Goal: Task Accomplishment & Management: Manage account settings

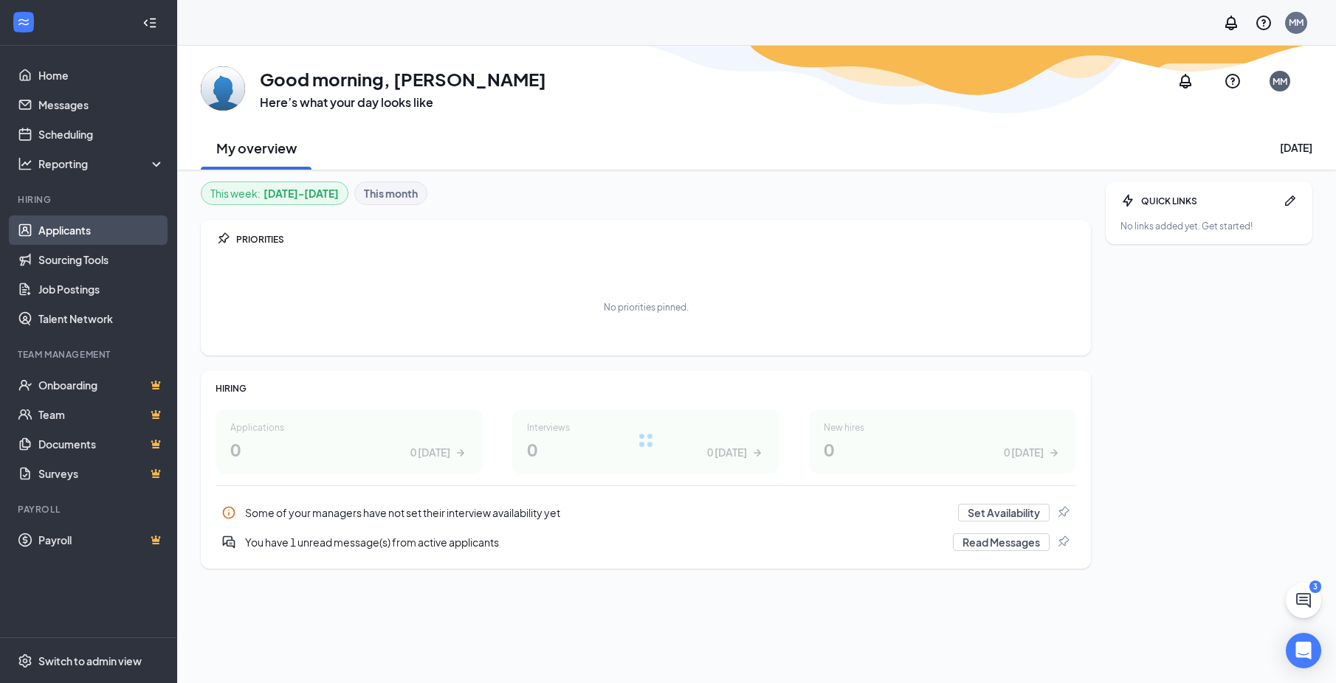
click at [87, 230] on link "Applicants" at bounding box center [101, 230] width 126 height 30
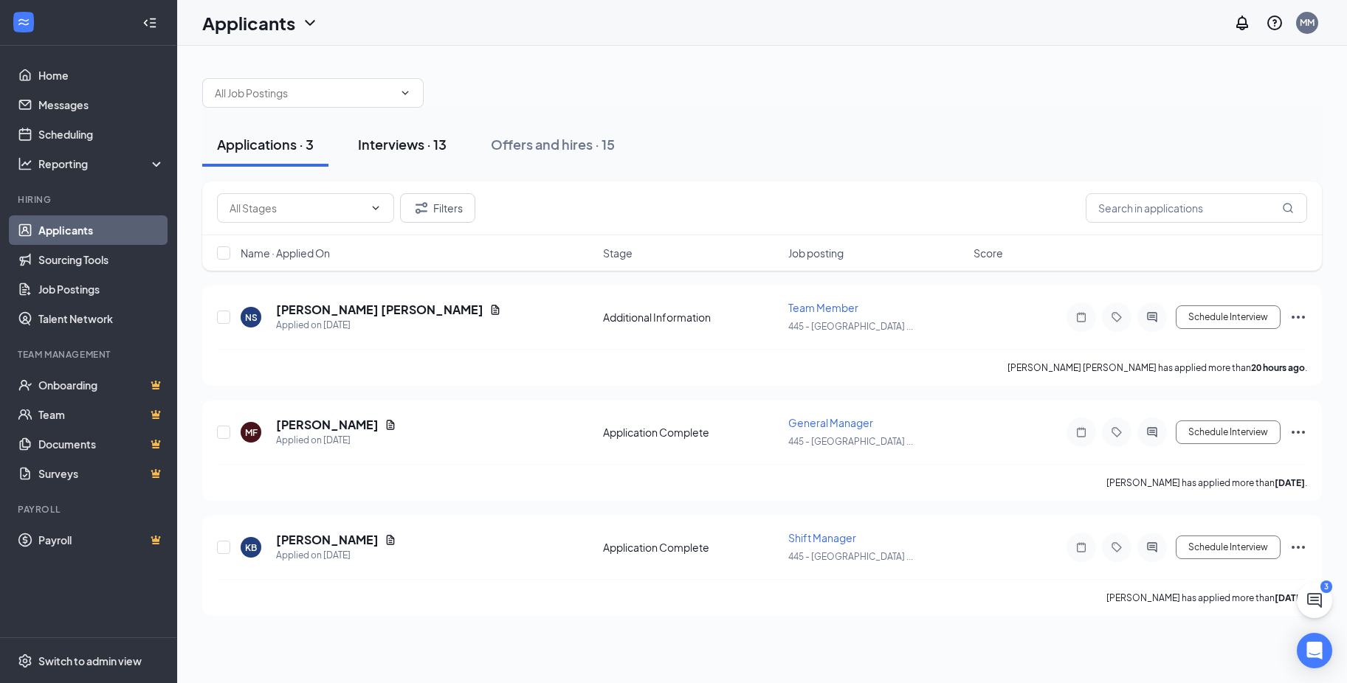
click at [406, 151] on div "Interviews · 13" at bounding box center [402, 144] width 89 height 18
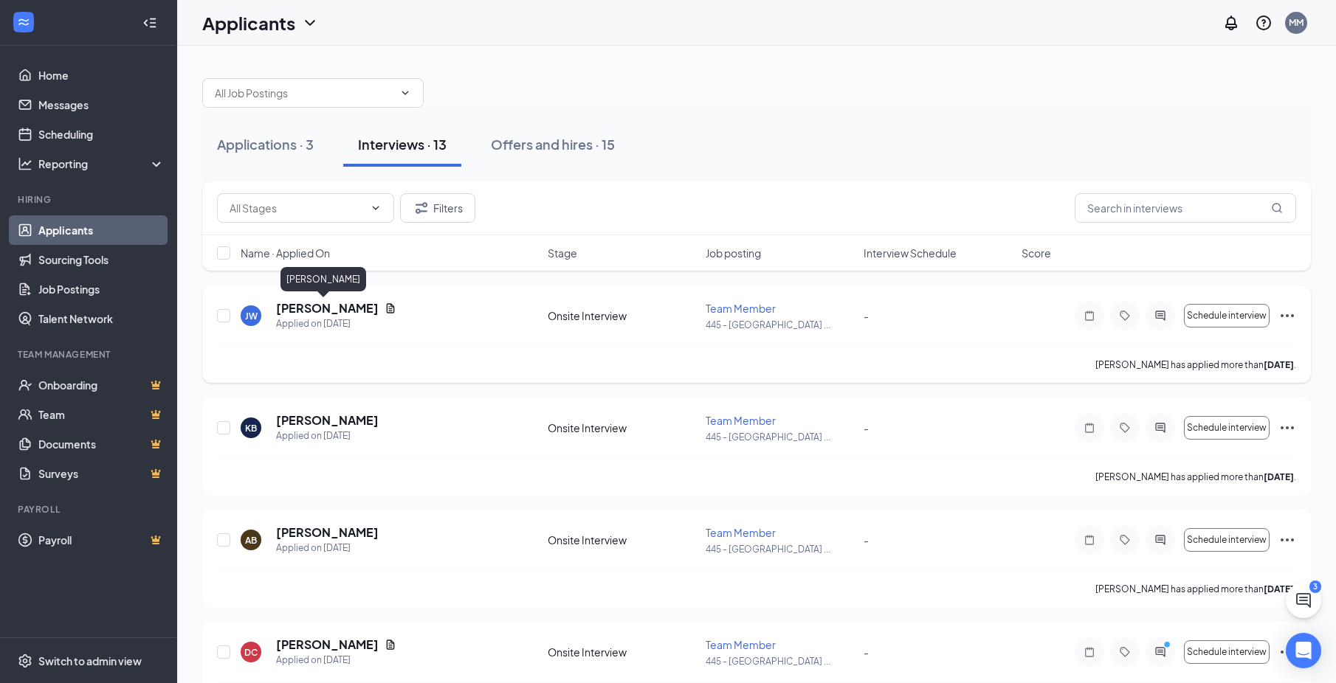
click at [297, 316] on h5 "[PERSON_NAME]" at bounding box center [327, 308] width 103 height 16
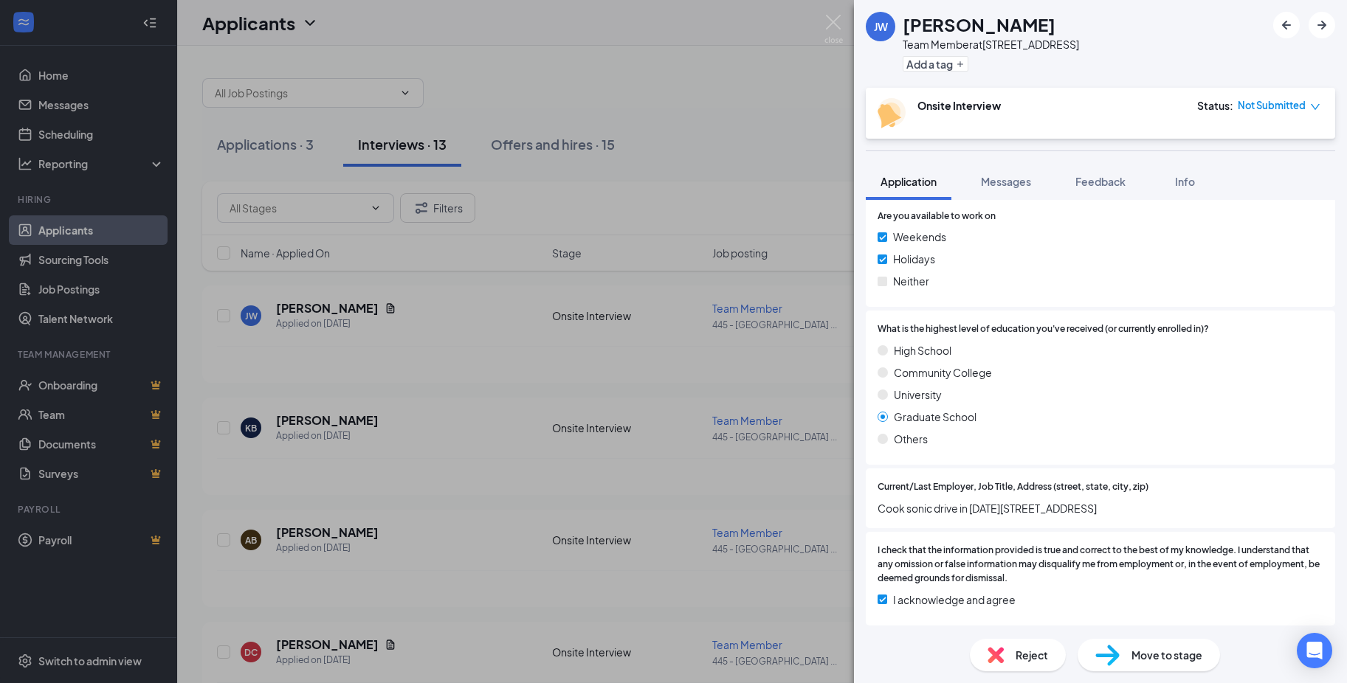
scroll to position [974, 0]
click at [1018, 653] on span "Reject" at bounding box center [1031, 655] width 32 height 16
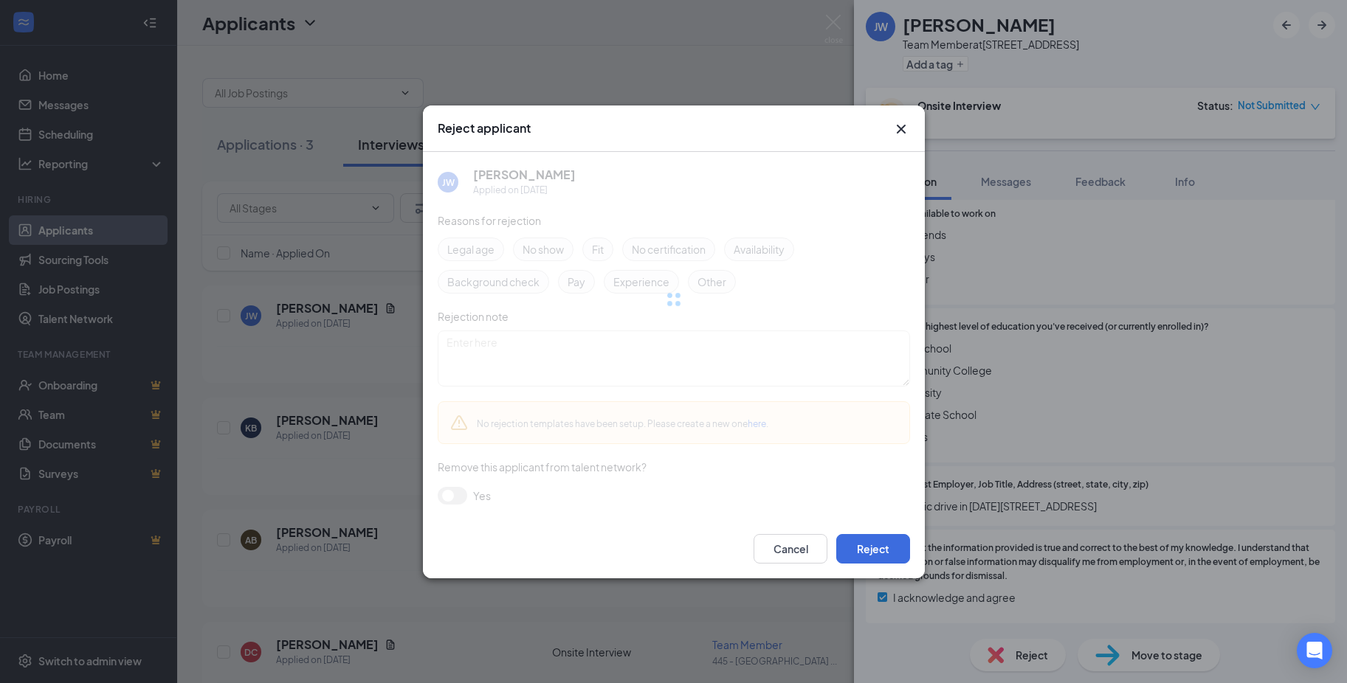
scroll to position [968, 0]
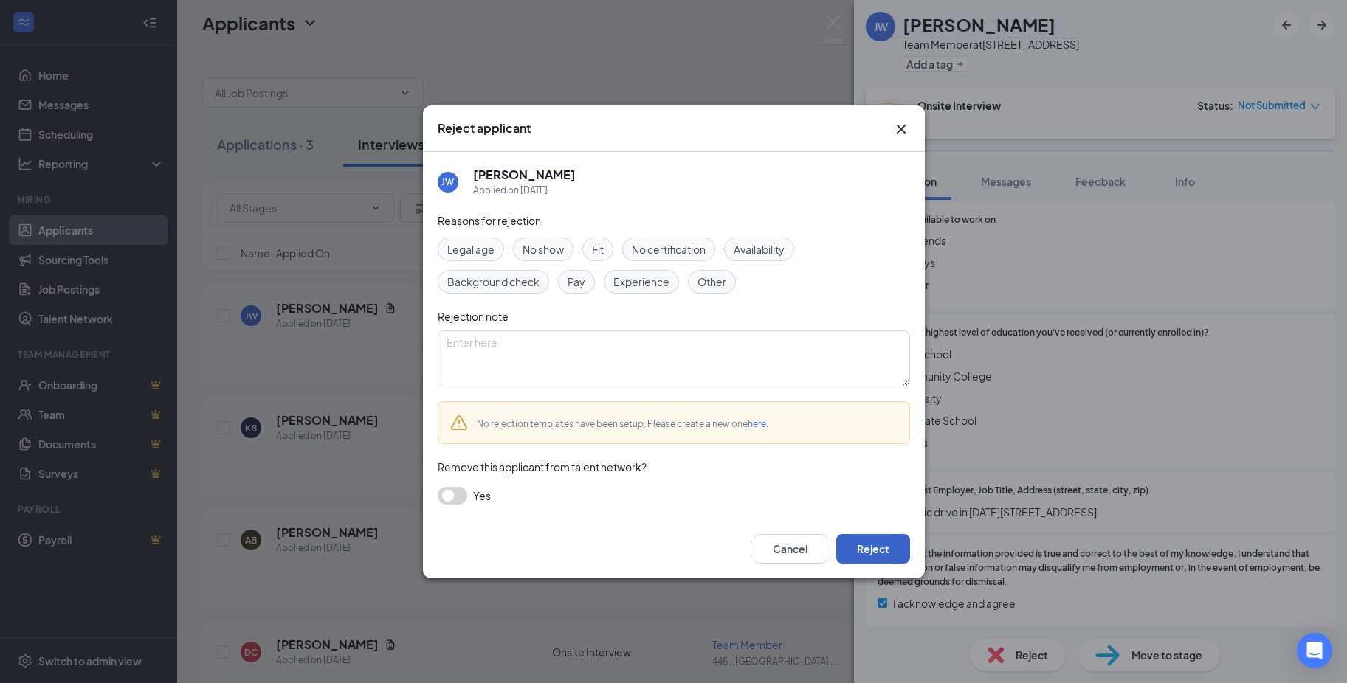
click at [888, 551] on button "Reject" at bounding box center [873, 549] width 74 height 30
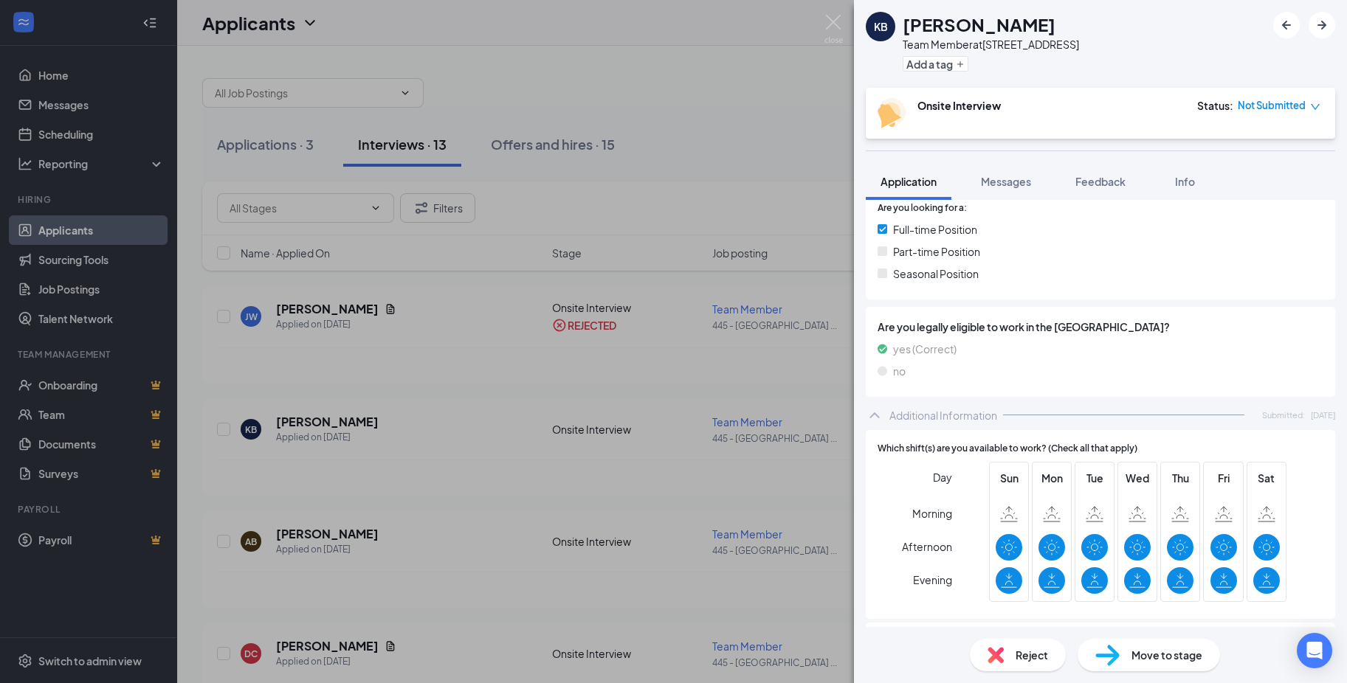
scroll to position [517, 0]
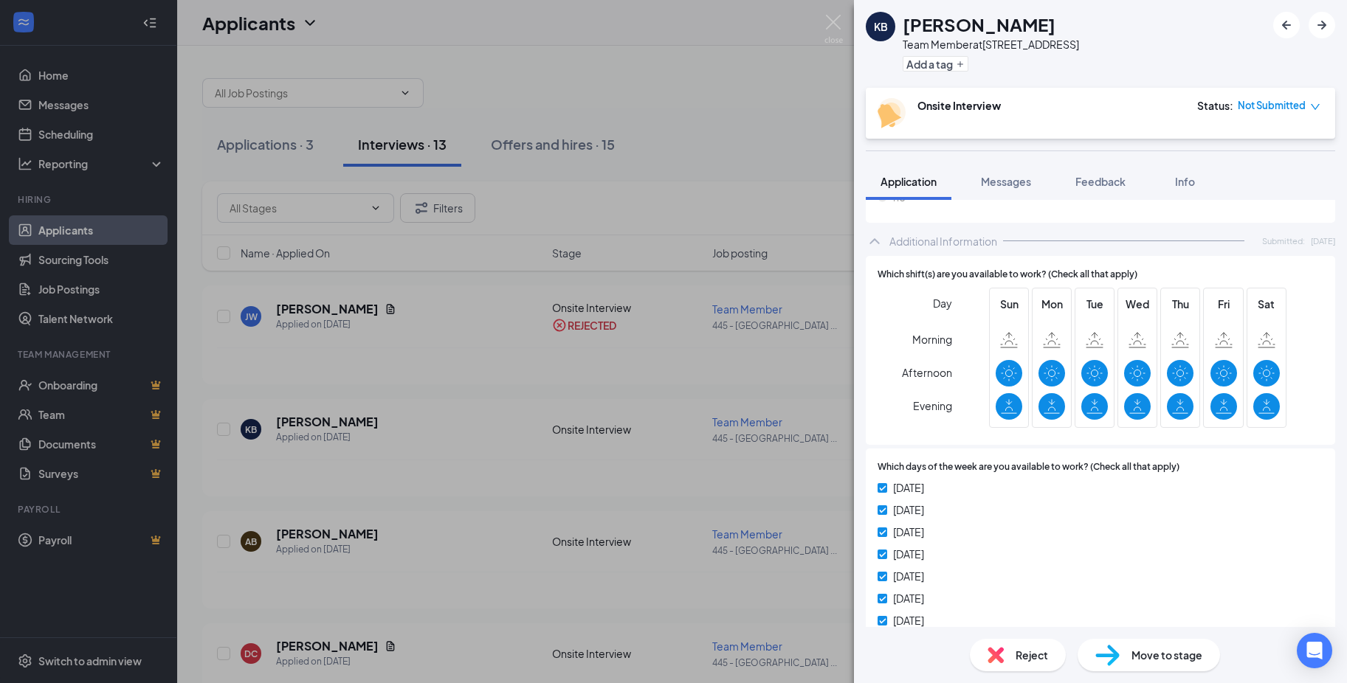
click at [1012, 650] on div "Reject" at bounding box center [1018, 655] width 96 height 32
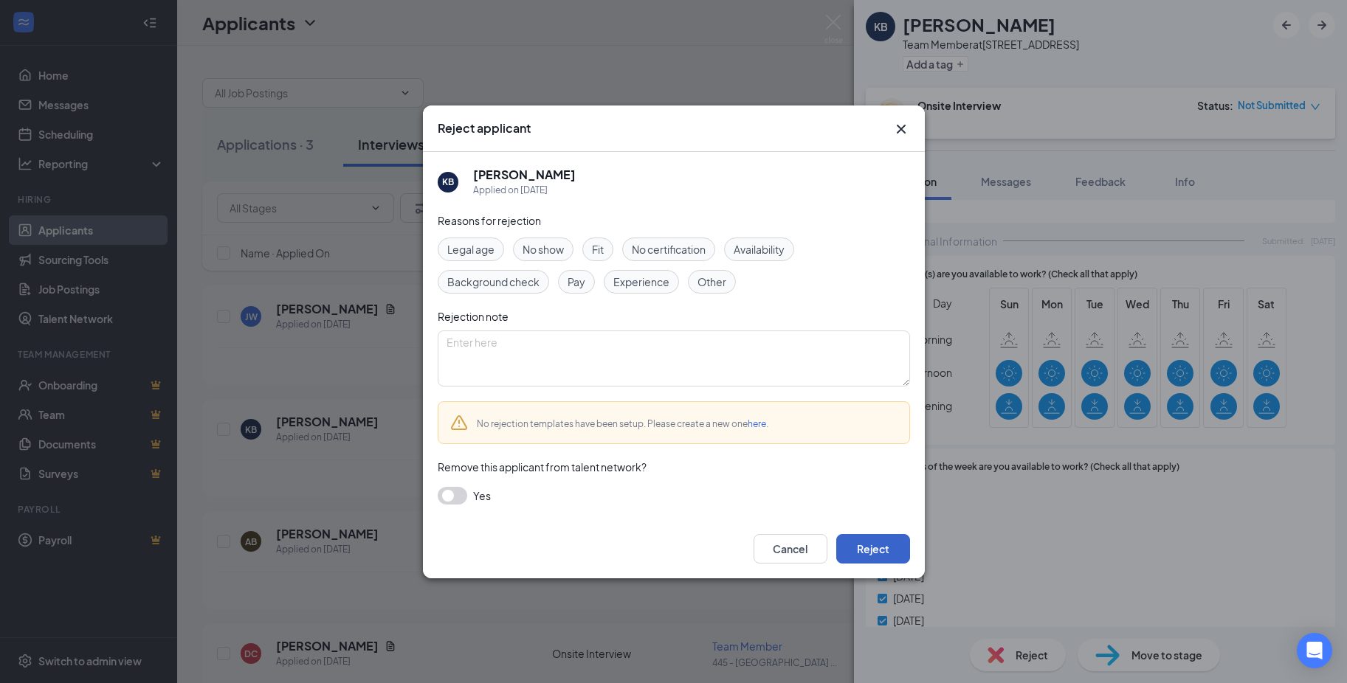
click at [895, 555] on button "Reject" at bounding box center [873, 549] width 74 height 30
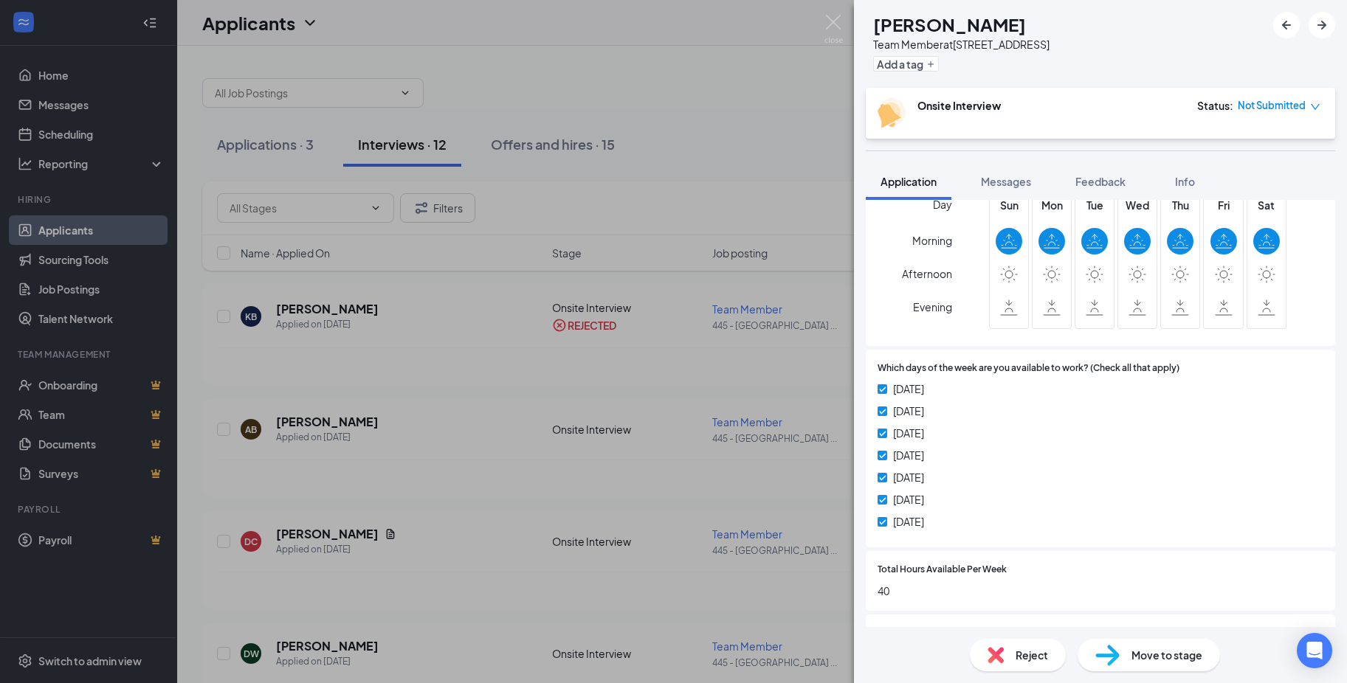
scroll to position [590, 0]
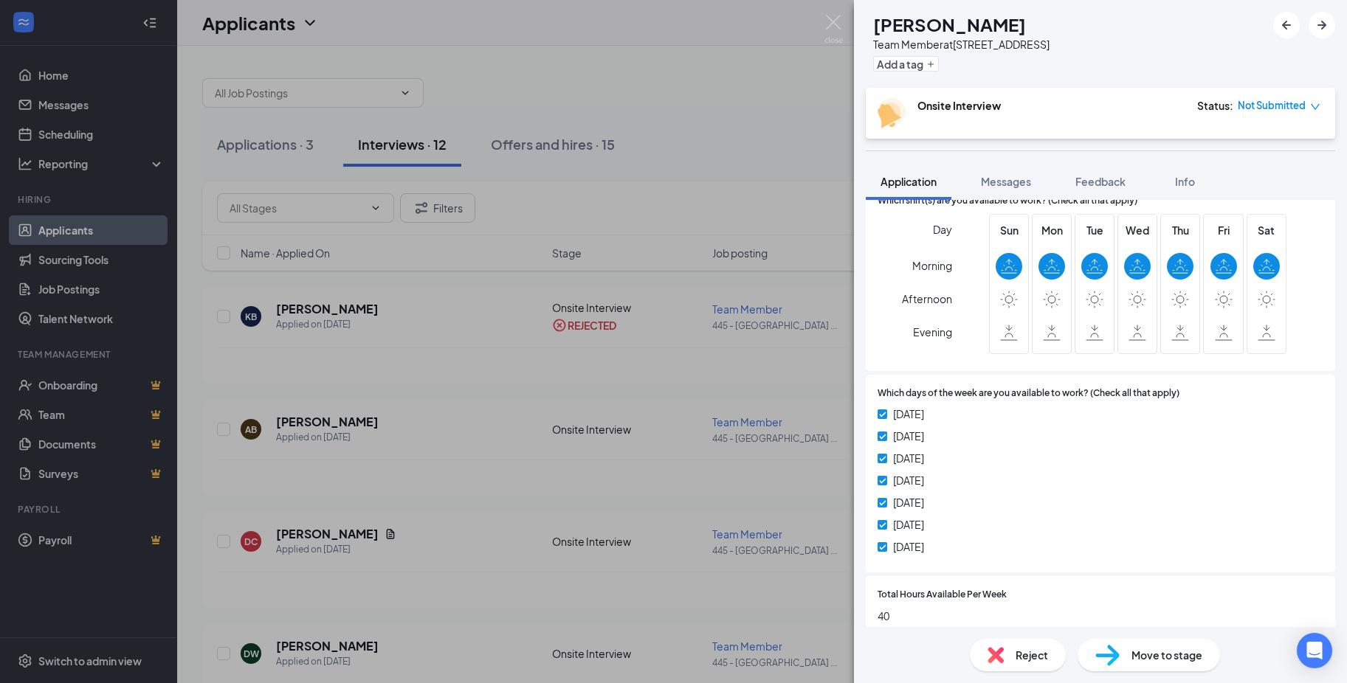
click at [1002, 655] on img at bounding box center [995, 655] width 16 height 16
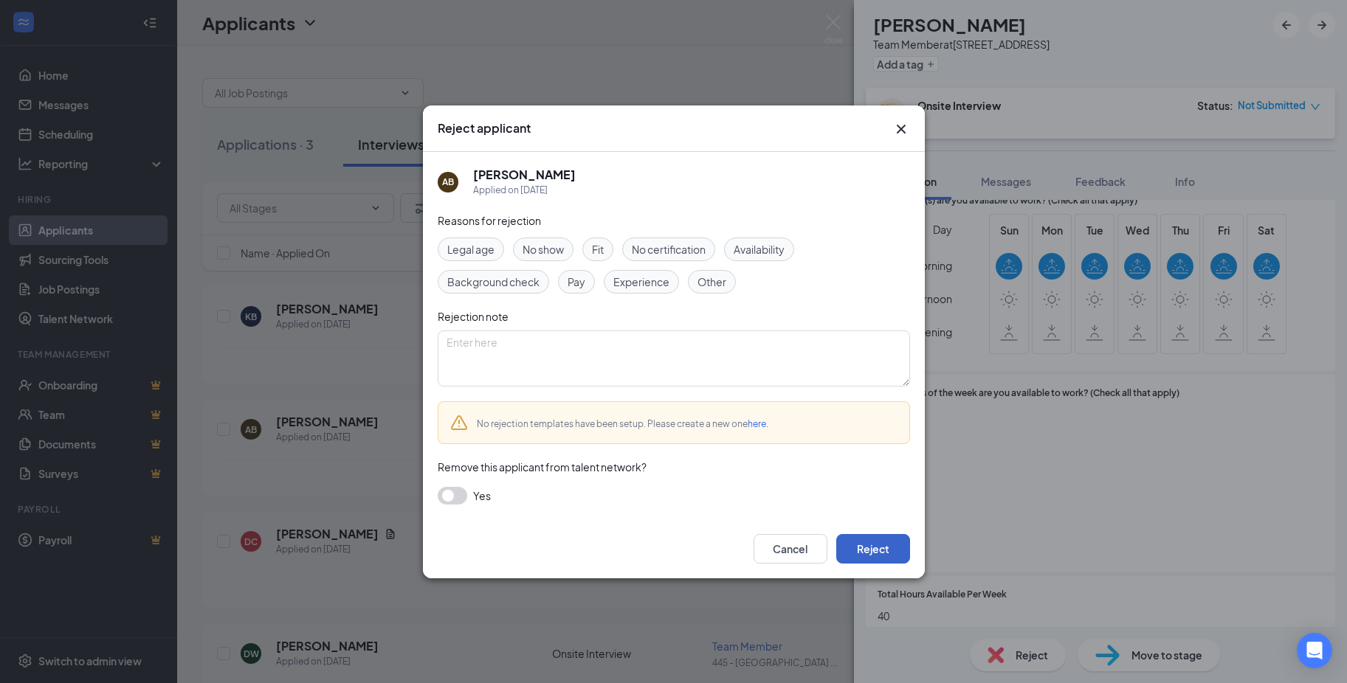
click at [891, 556] on button "Reject" at bounding box center [873, 549] width 74 height 30
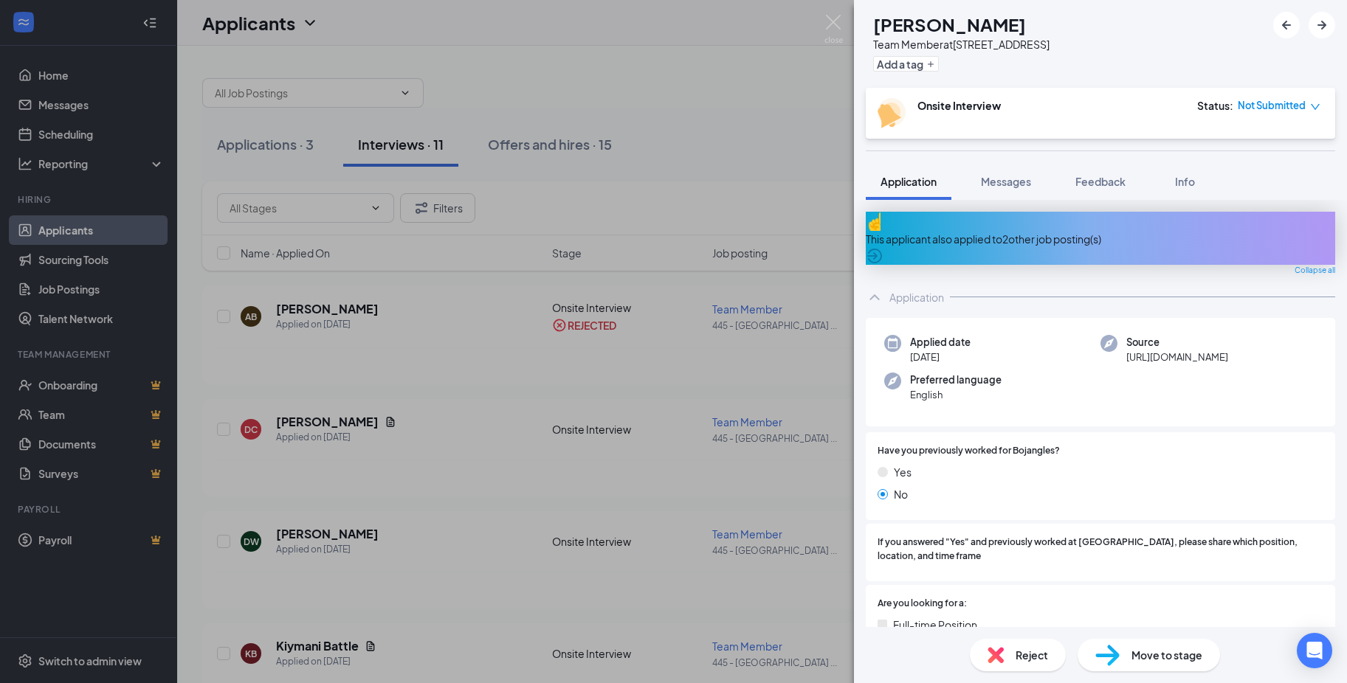
click at [1037, 231] on div "This applicant also applied to 2 other job posting(s)" at bounding box center [1100, 239] width 469 height 16
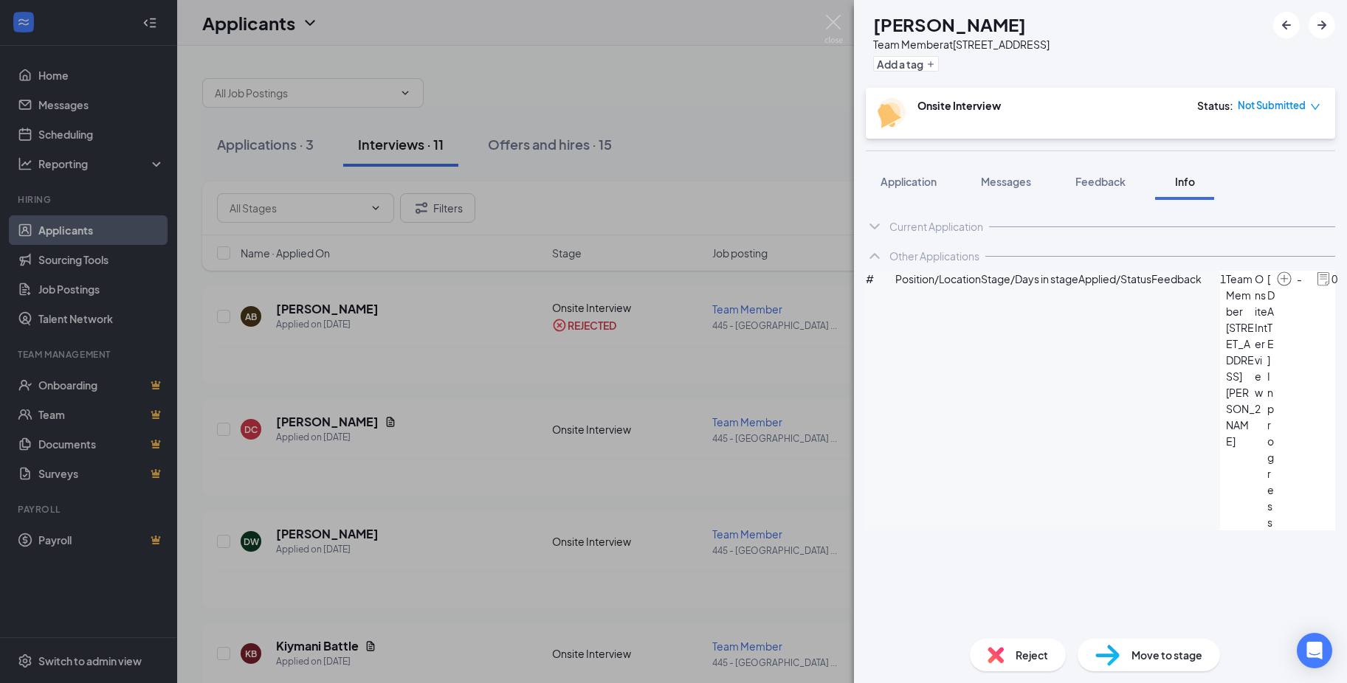
click at [1013, 657] on div "Reject" at bounding box center [1018, 655] width 96 height 32
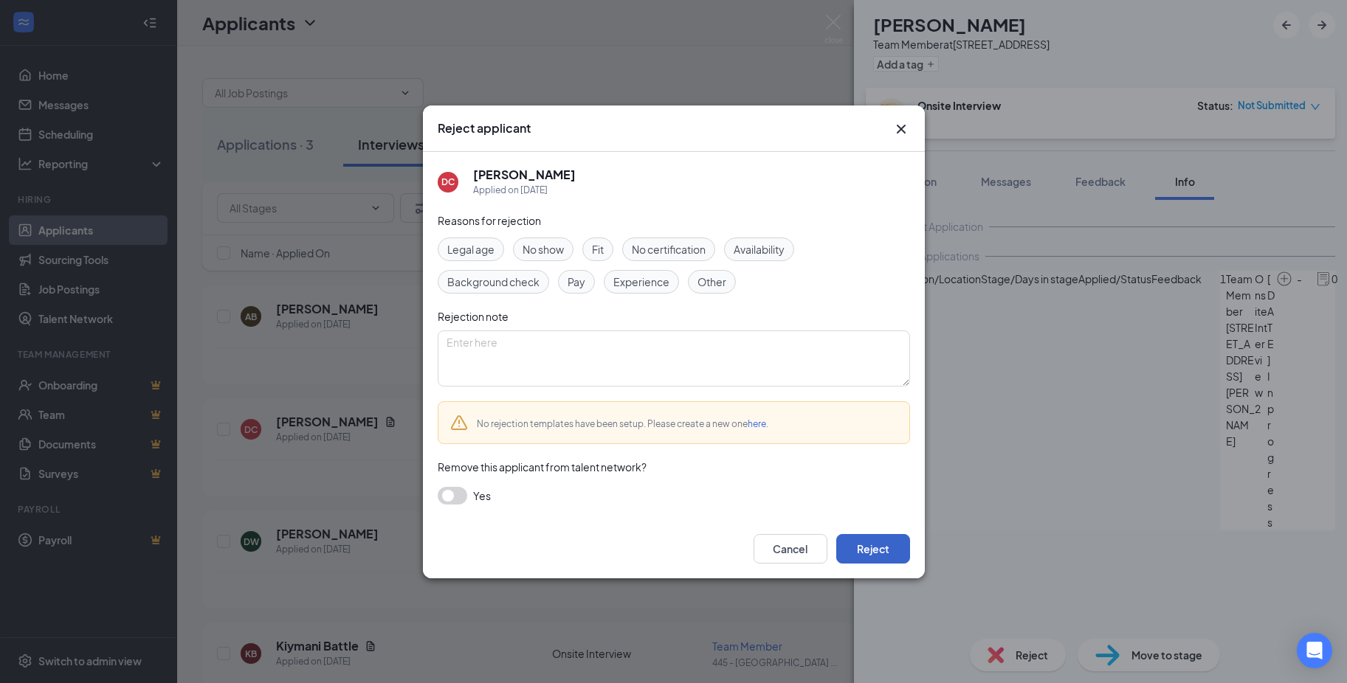
click at [868, 549] on button "Reject" at bounding box center [873, 549] width 74 height 30
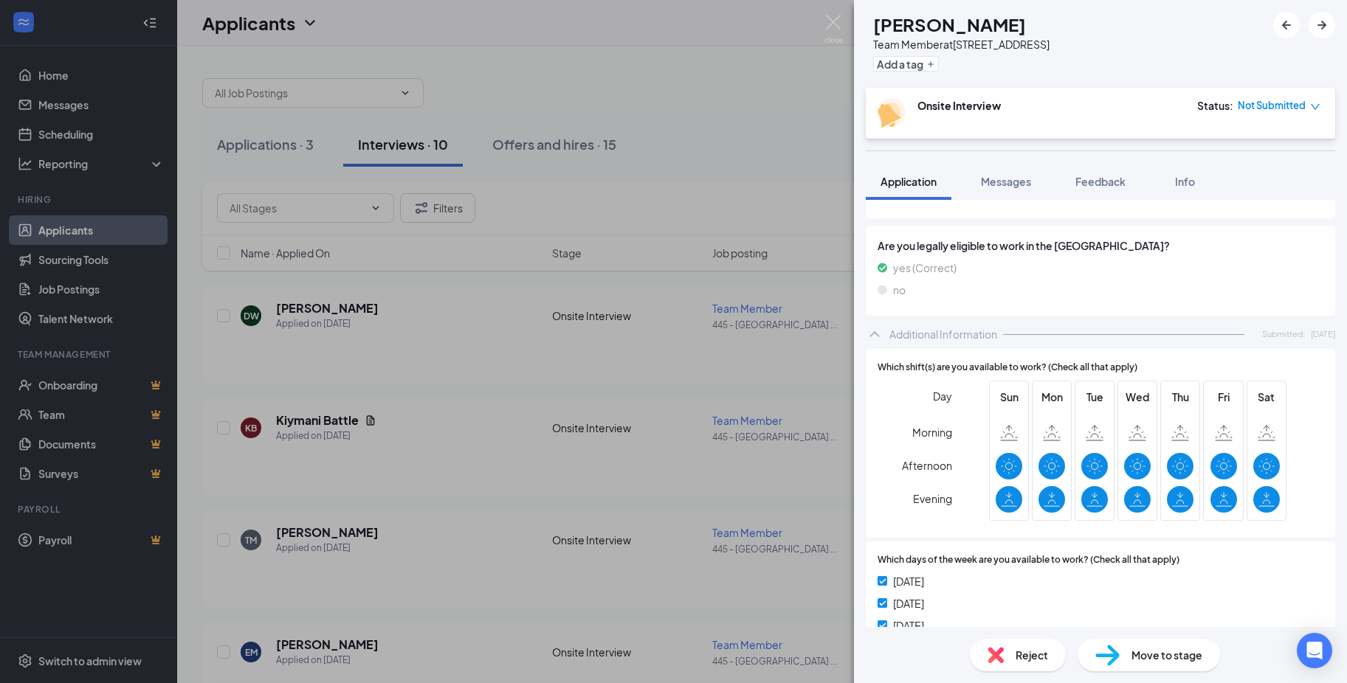
scroll to position [369, 0]
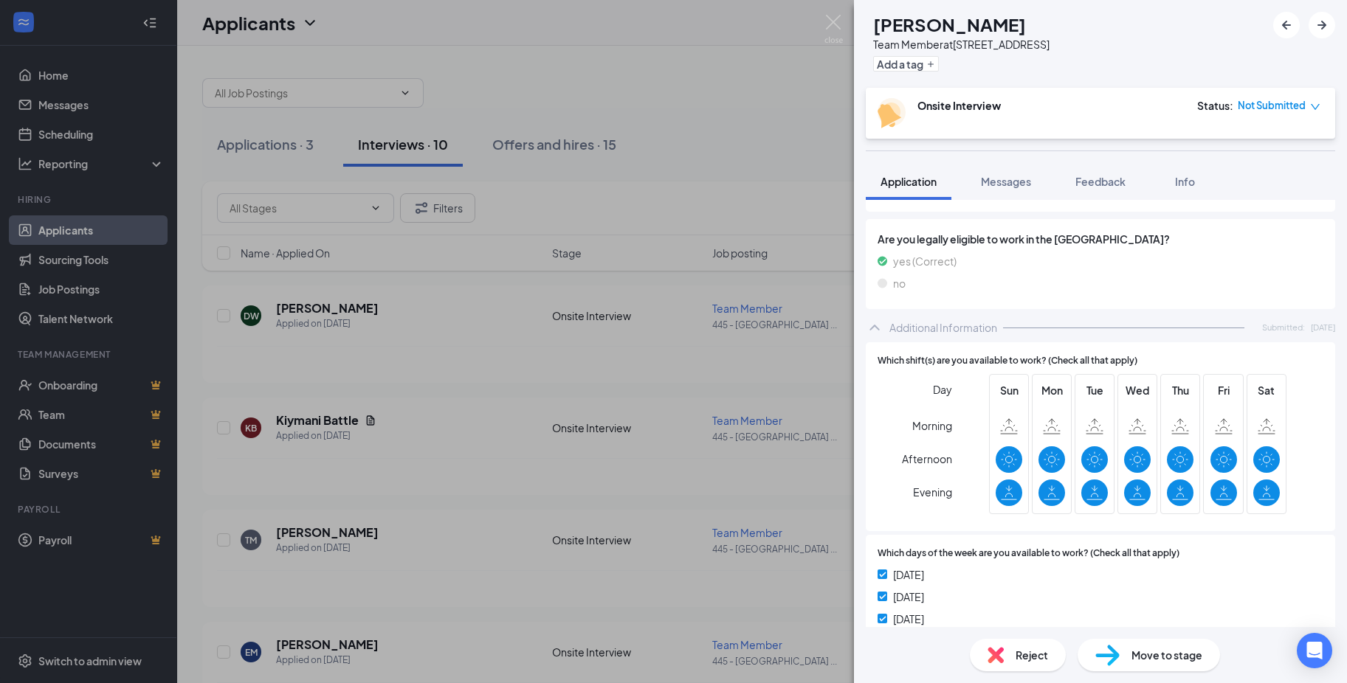
click at [1028, 662] on span "Reject" at bounding box center [1031, 655] width 32 height 16
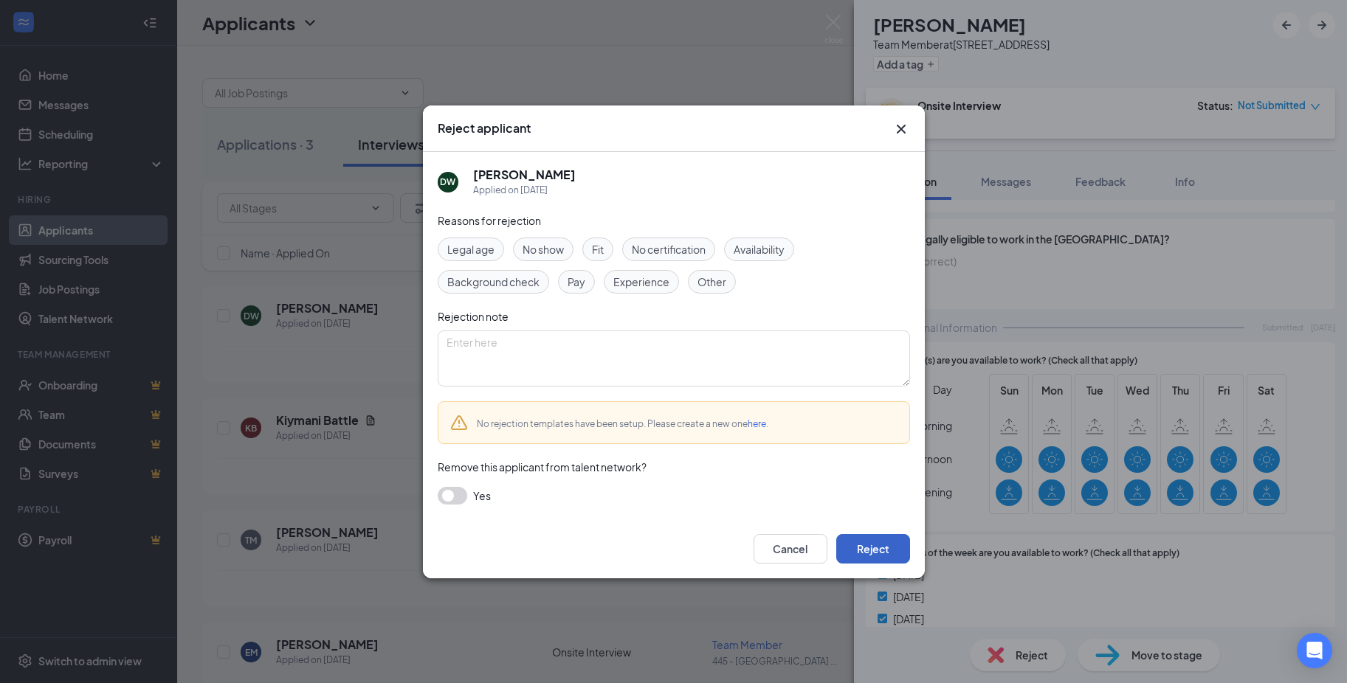
click at [897, 556] on button "Reject" at bounding box center [873, 549] width 74 height 30
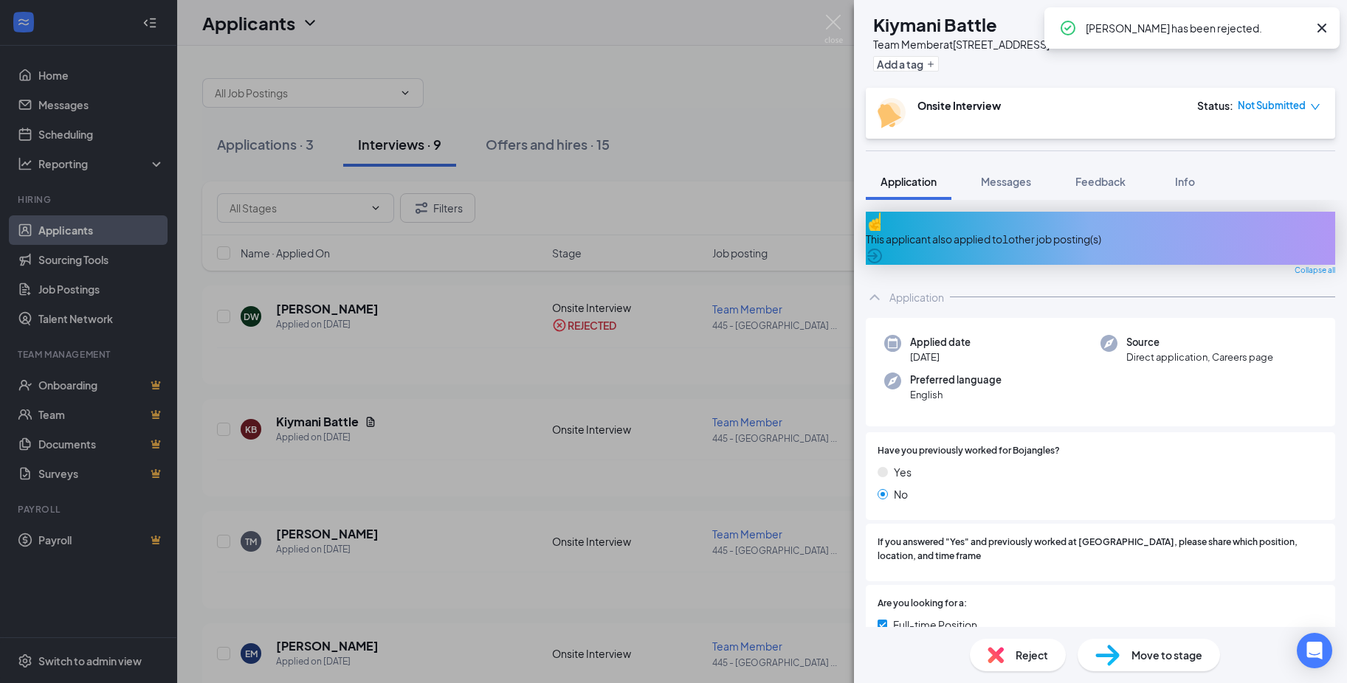
click at [1009, 232] on div "This applicant also applied to 1 other job posting(s)" at bounding box center [1100, 239] width 469 height 16
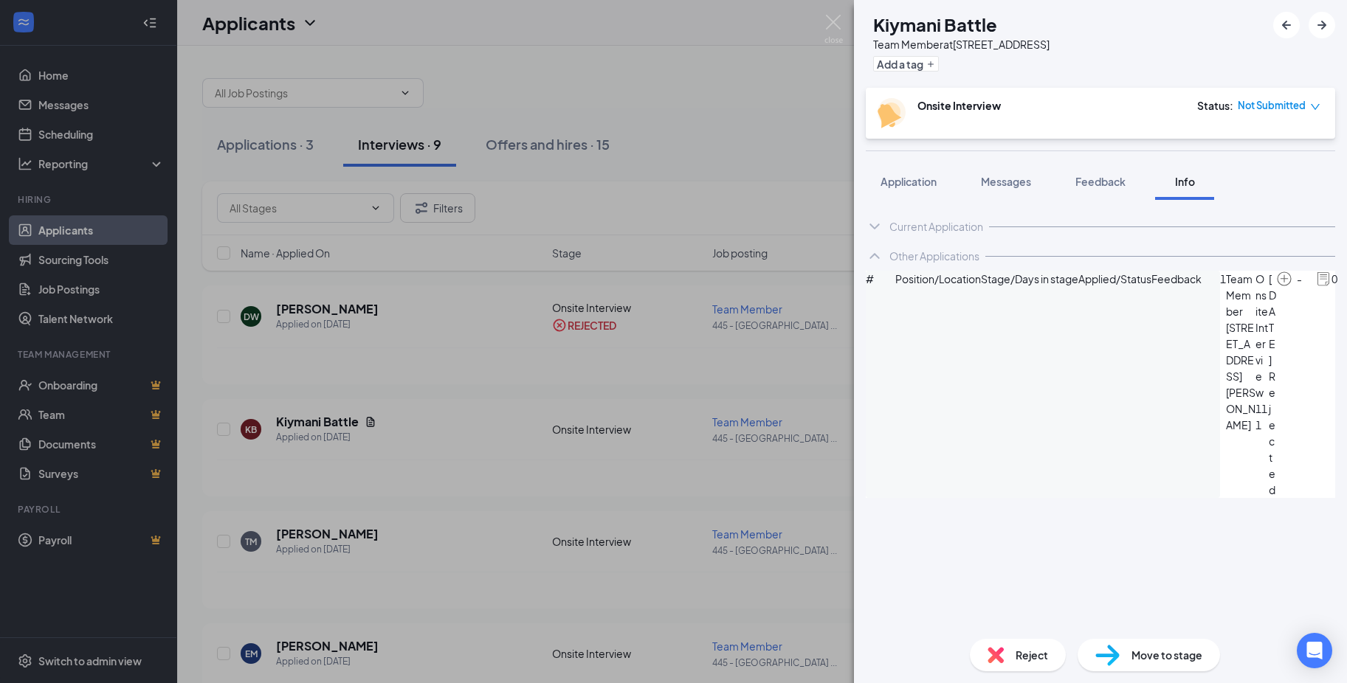
click at [1049, 659] on div "Reject" at bounding box center [1018, 655] width 96 height 32
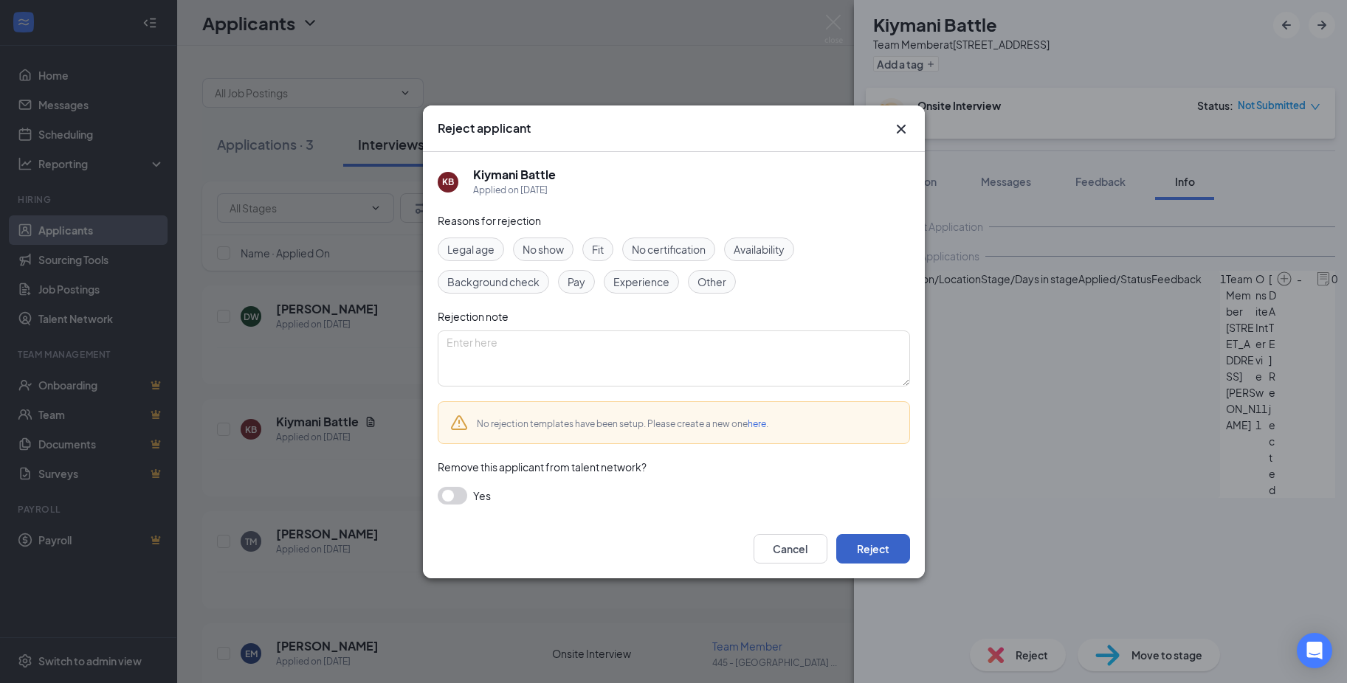
click at [874, 542] on button "Reject" at bounding box center [873, 549] width 74 height 30
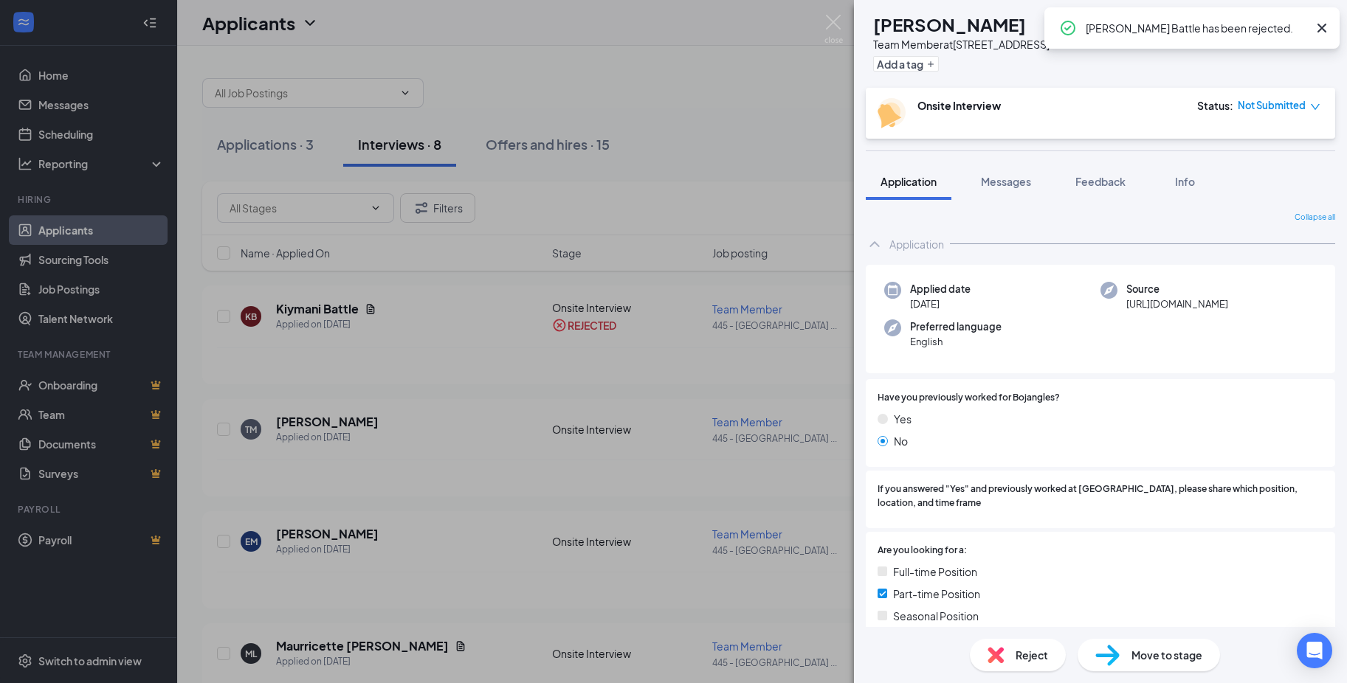
click at [1009, 660] on div "Reject" at bounding box center [1018, 655] width 96 height 32
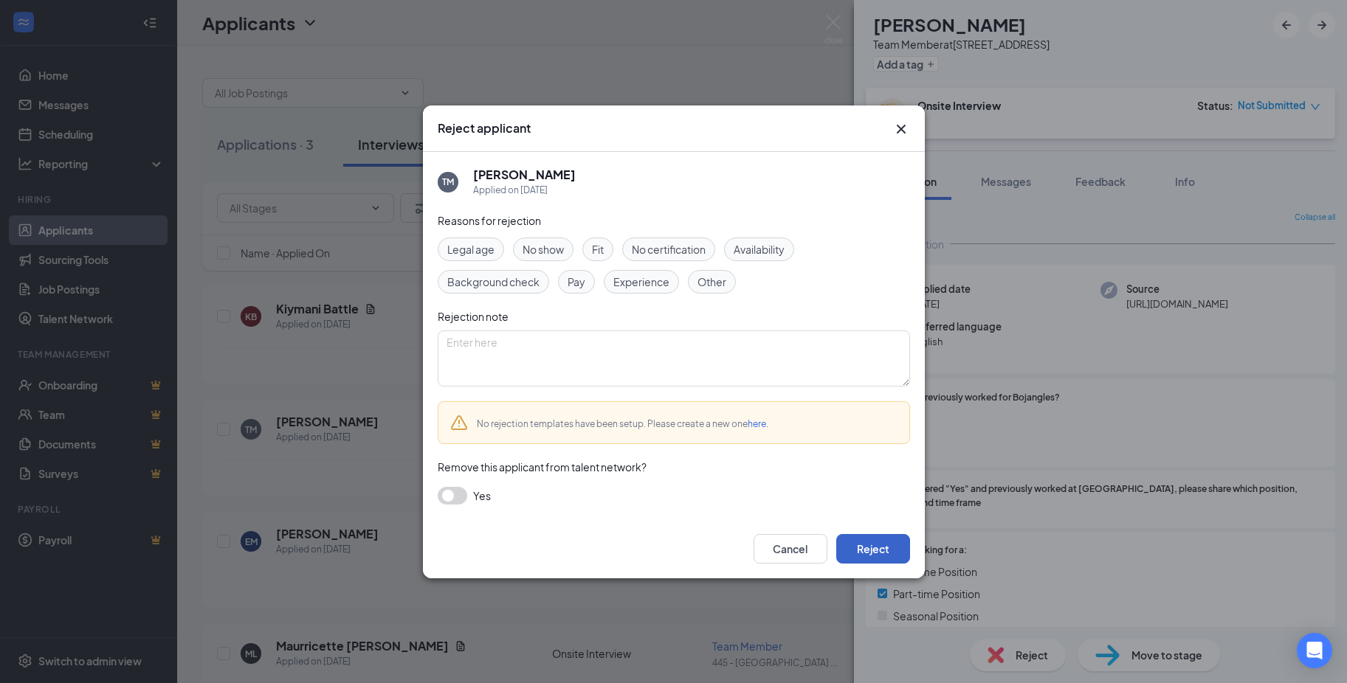
click at [885, 548] on button "Reject" at bounding box center [873, 549] width 74 height 30
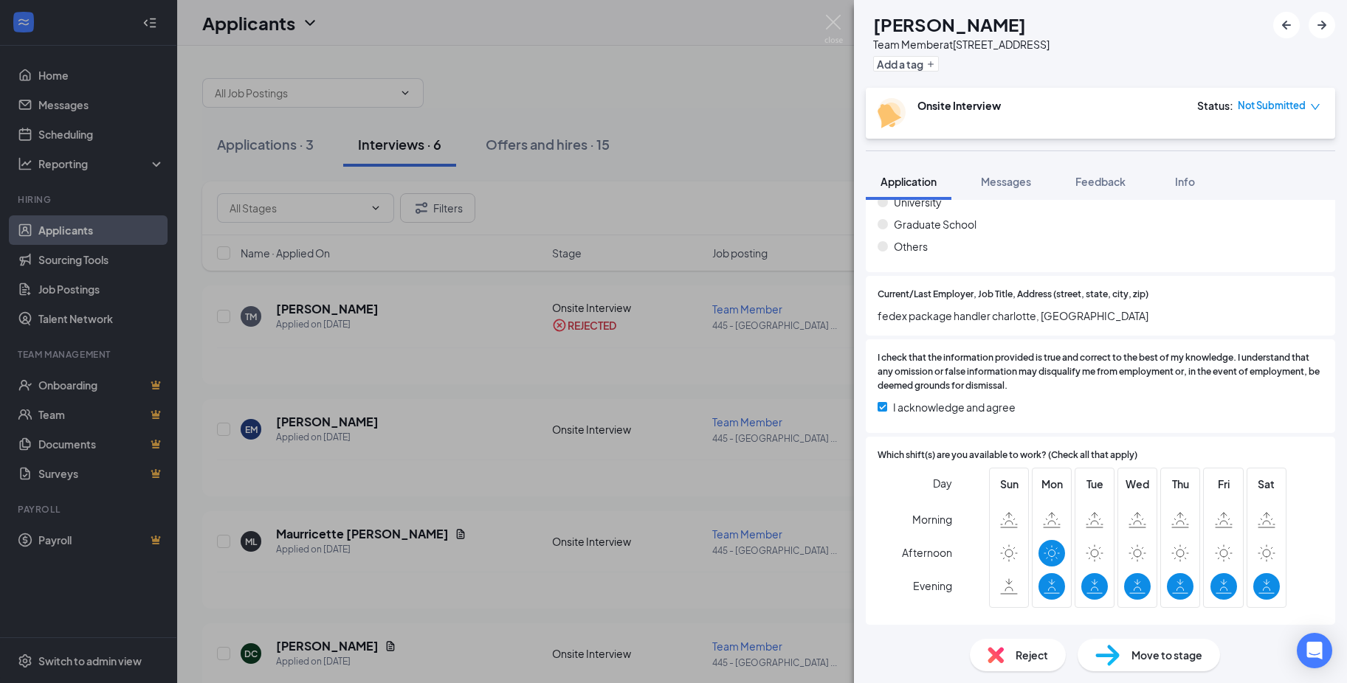
click at [1022, 660] on span "Reject" at bounding box center [1031, 655] width 32 height 16
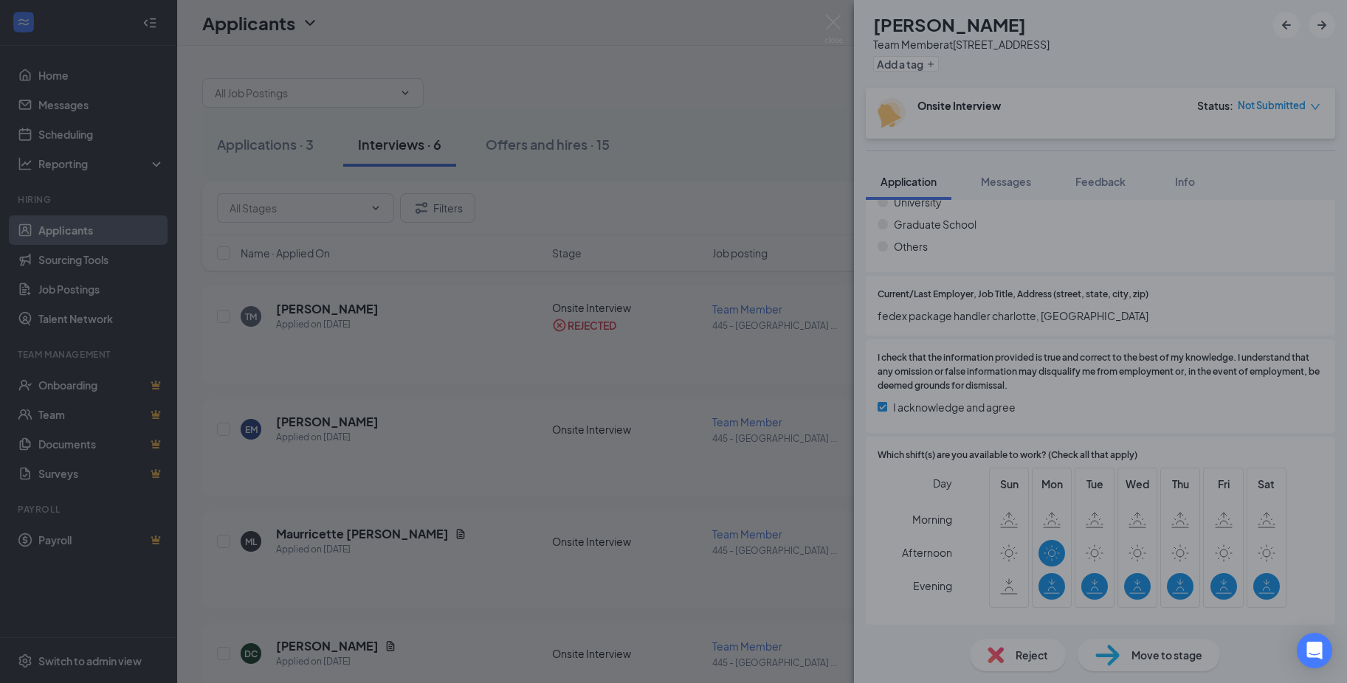
scroll to position [1029, 0]
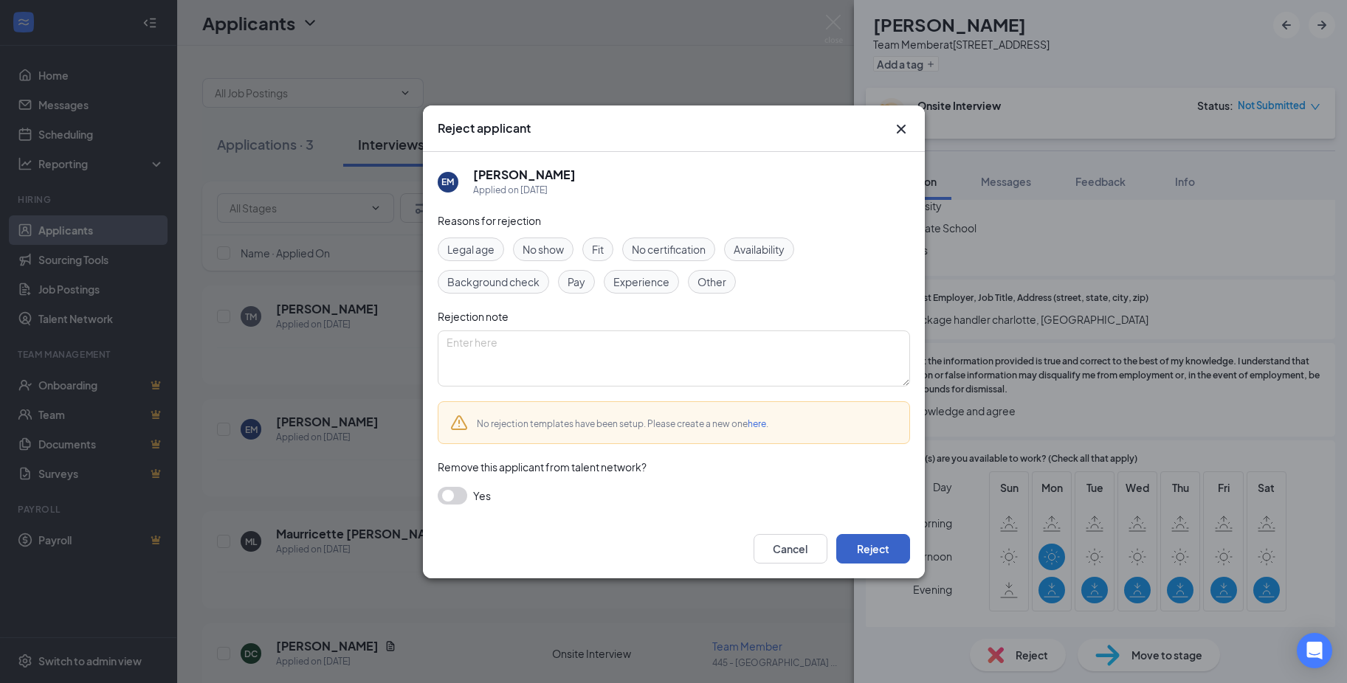
click at [885, 550] on button "Reject" at bounding box center [873, 549] width 74 height 30
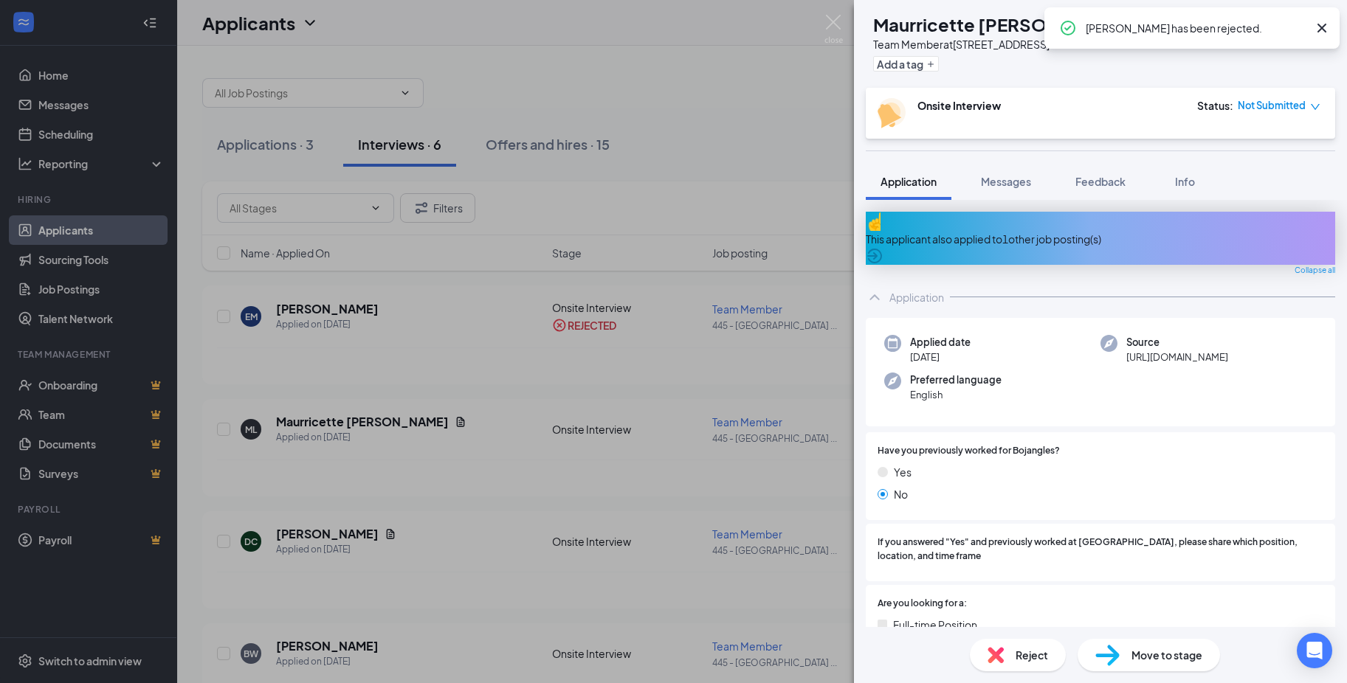
click at [979, 231] on div "This applicant also applied to 1 other job posting(s)" at bounding box center [1100, 239] width 469 height 16
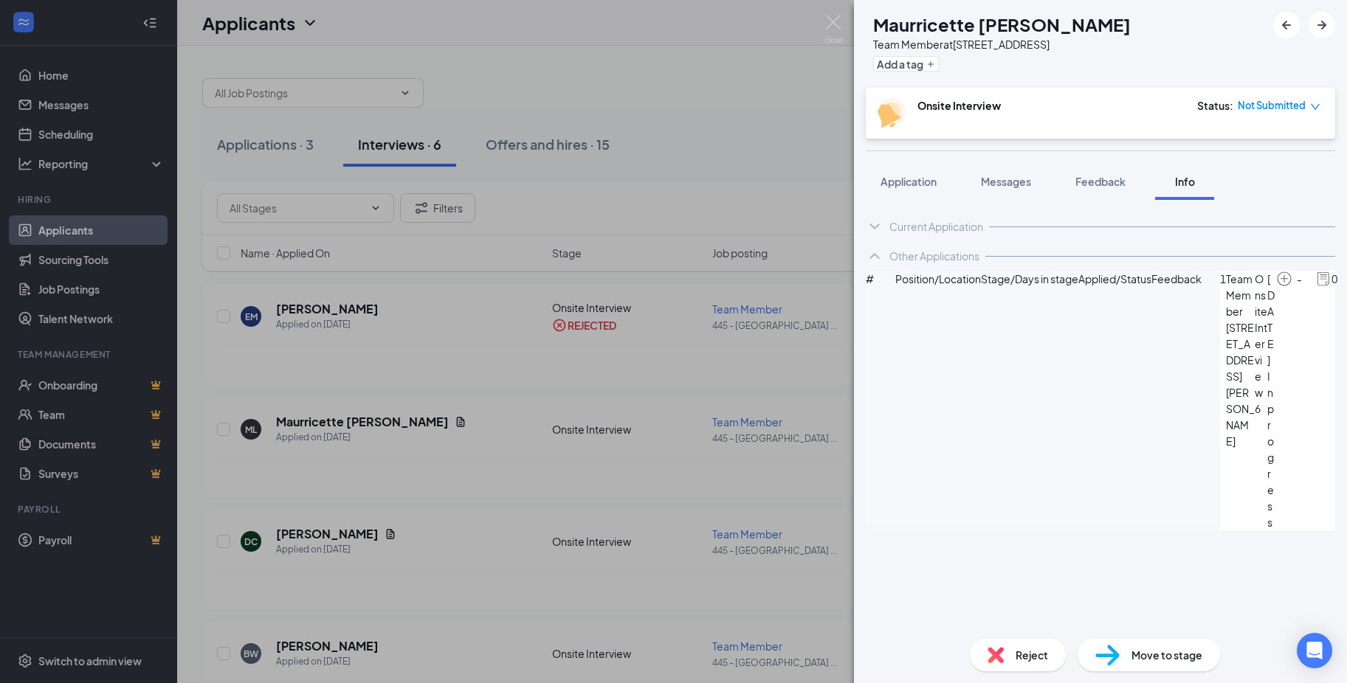
click at [1033, 660] on span "Reject" at bounding box center [1031, 655] width 32 height 16
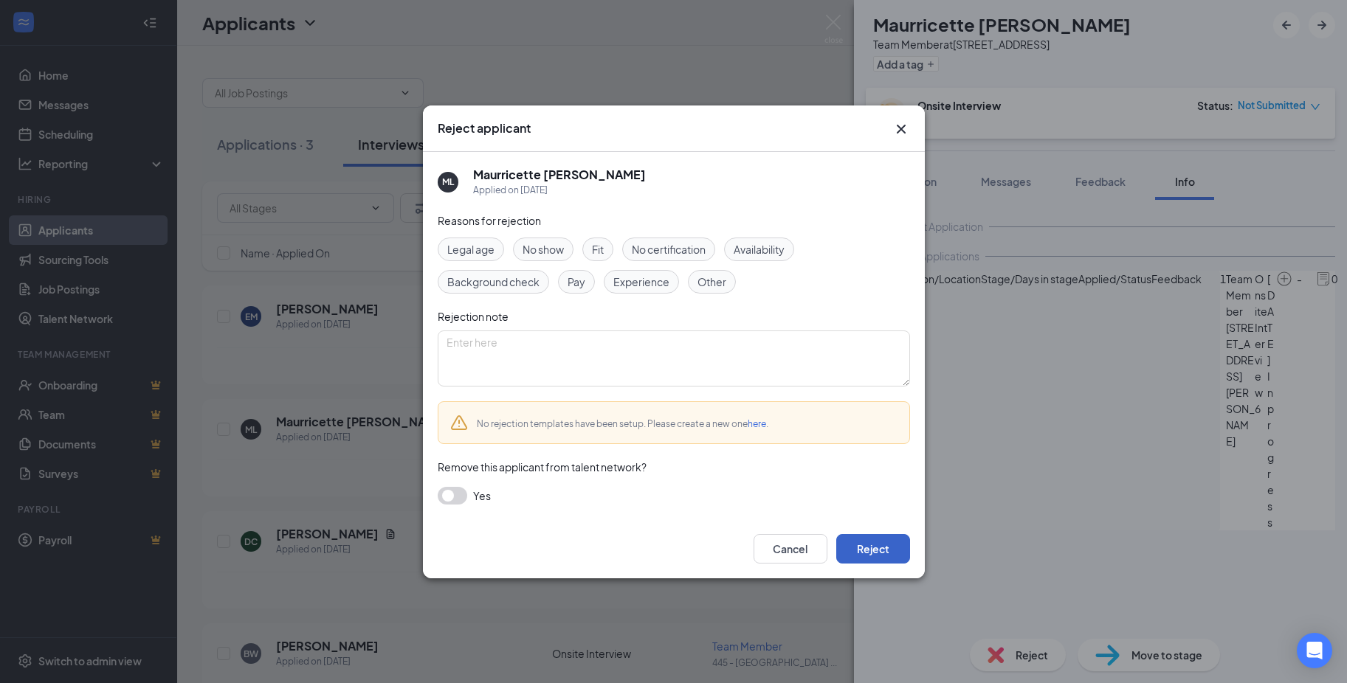
click at [868, 548] on button "Reject" at bounding box center [873, 549] width 74 height 30
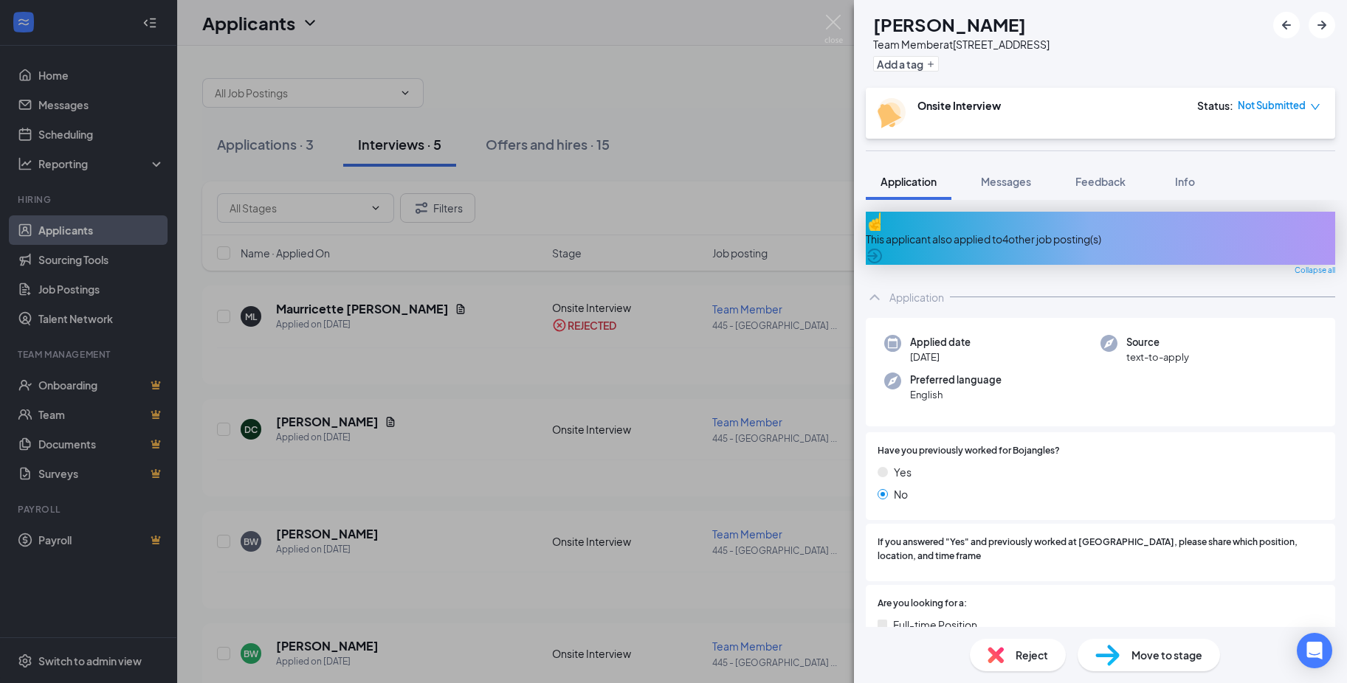
click at [974, 232] on div "This applicant also applied to 4 other job posting(s)" at bounding box center [1100, 239] width 469 height 16
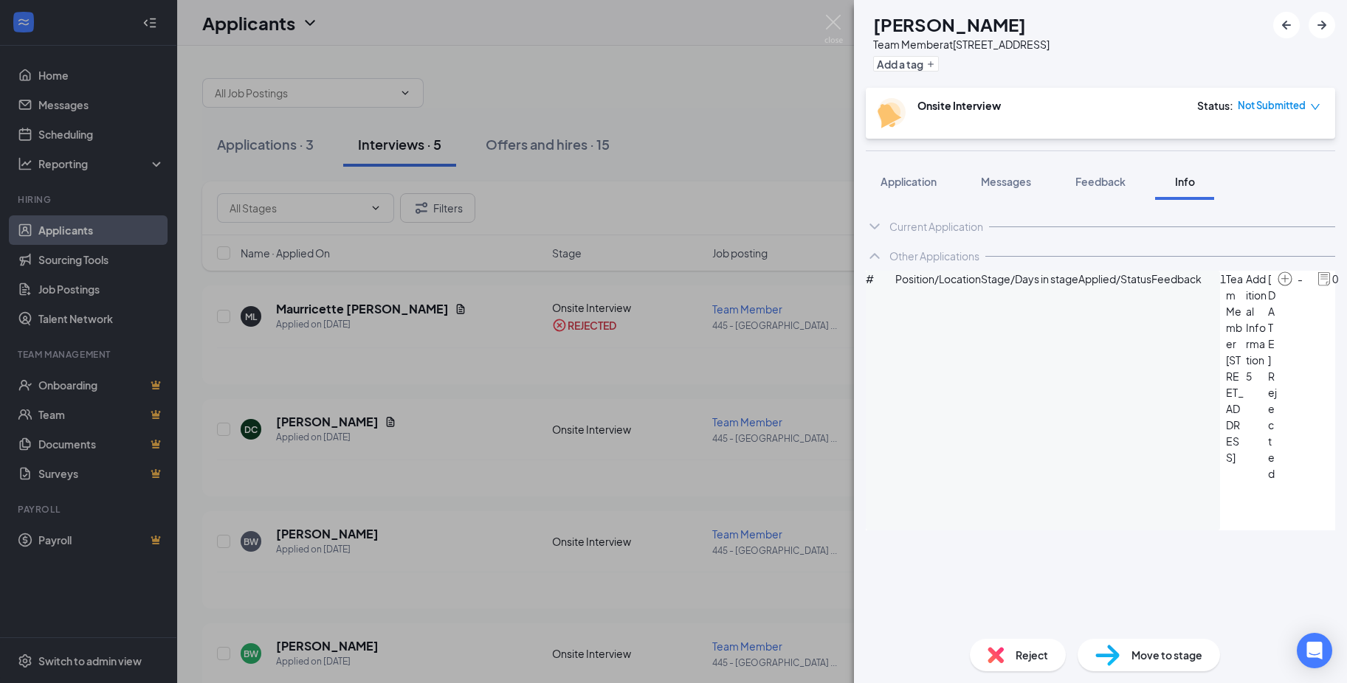
click at [1017, 657] on span "Reject" at bounding box center [1031, 655] width 32 height 16
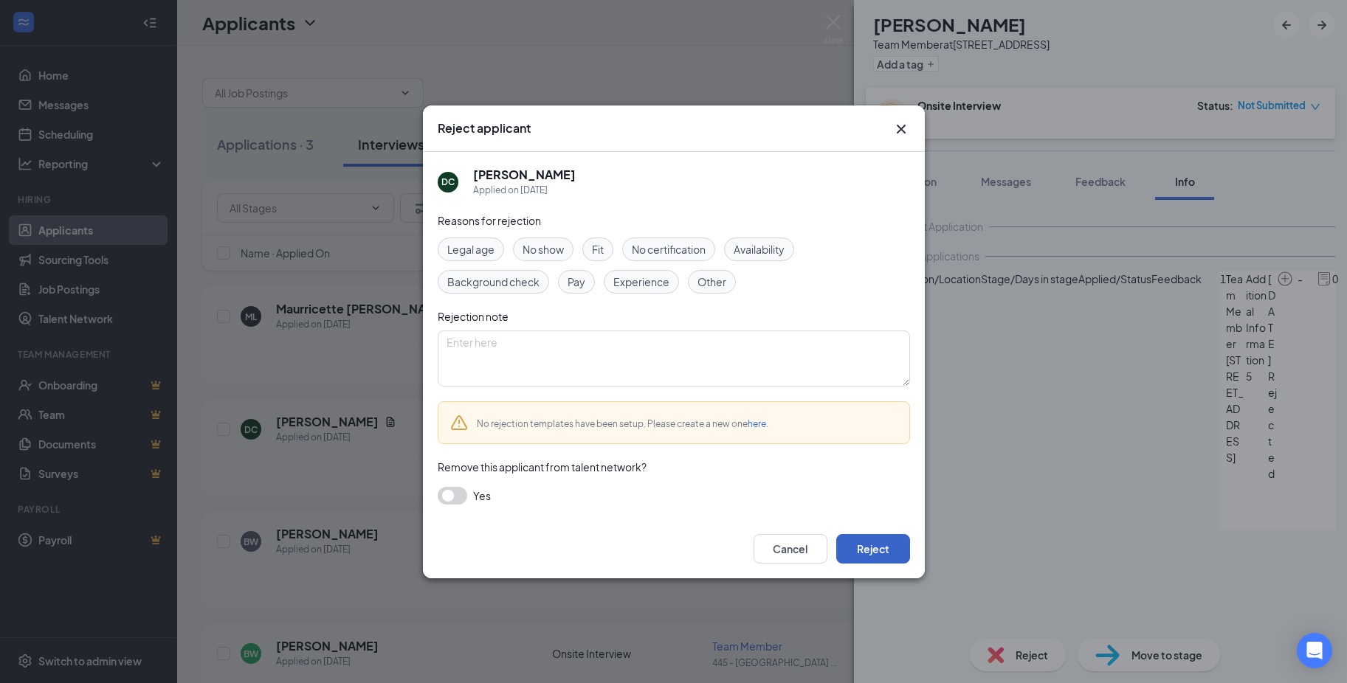
click at [872, 547] on button "Reject" at bounding box center [873, 549] width 74 height 30
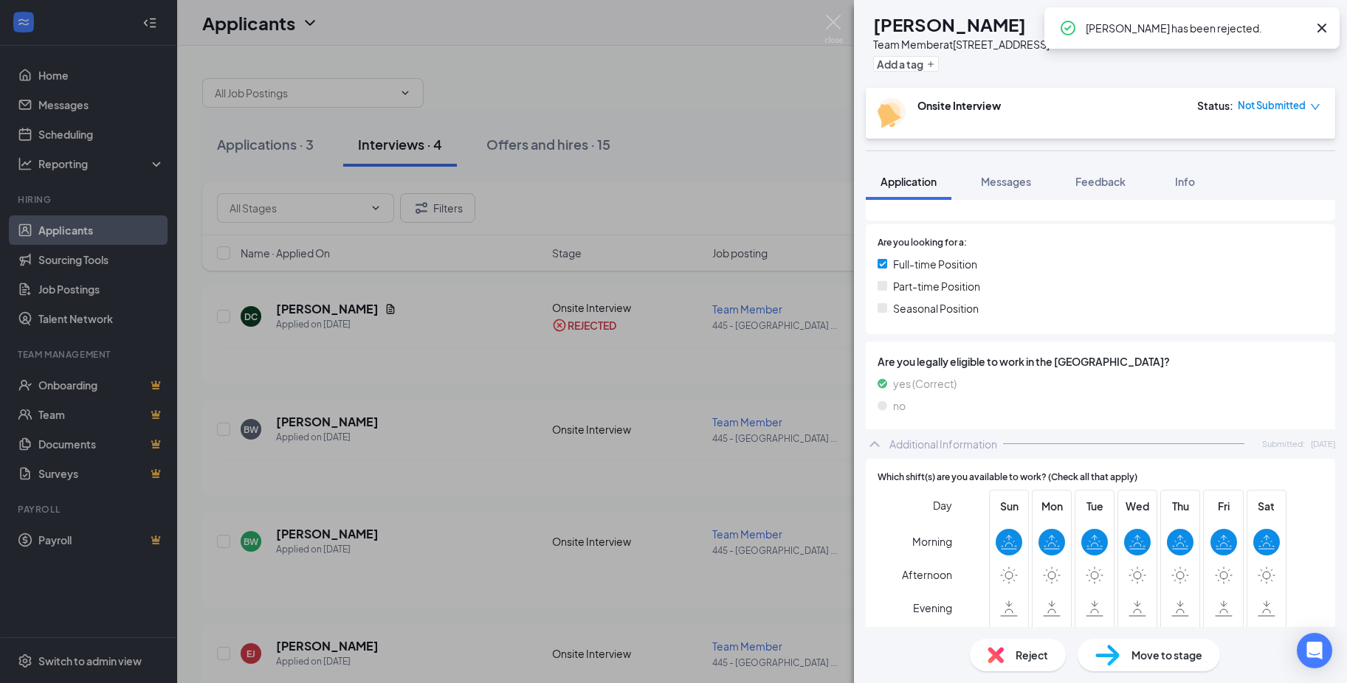
scroll to position [369, 0]
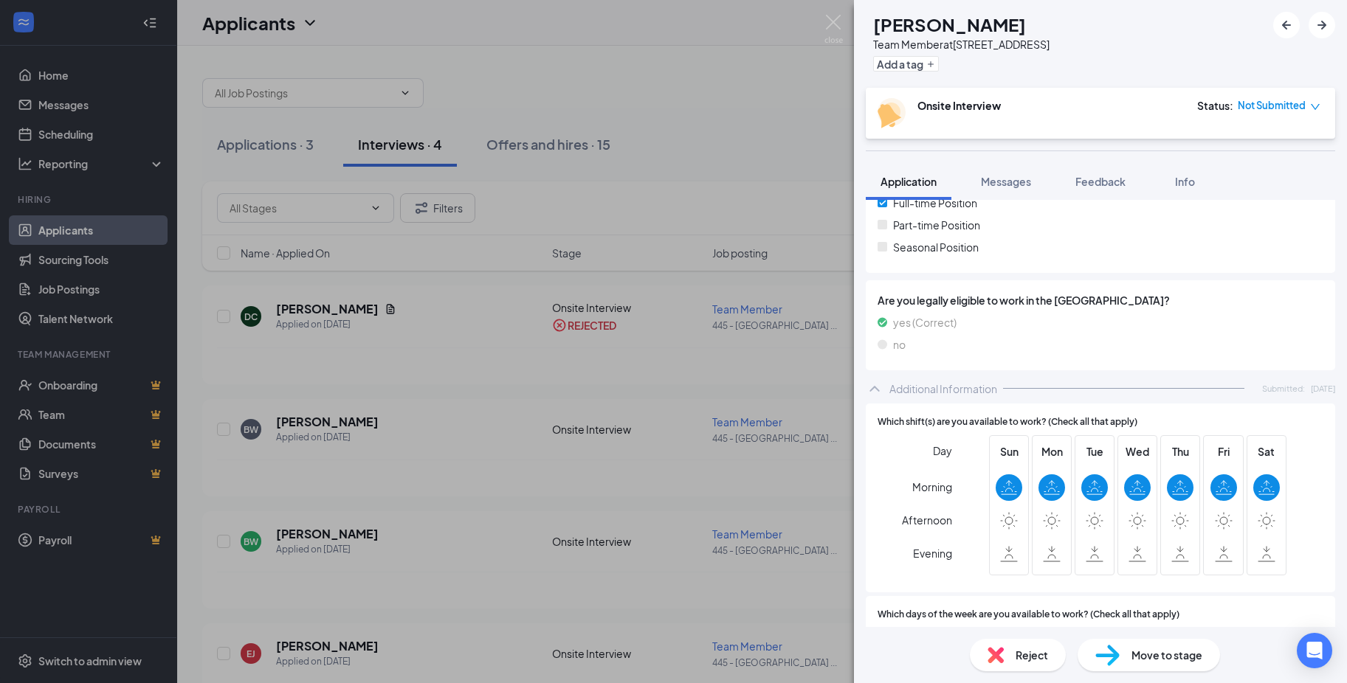
click at [1035, 659] on span "Reject" at bounding box center [1031, 655] width 32 height 16
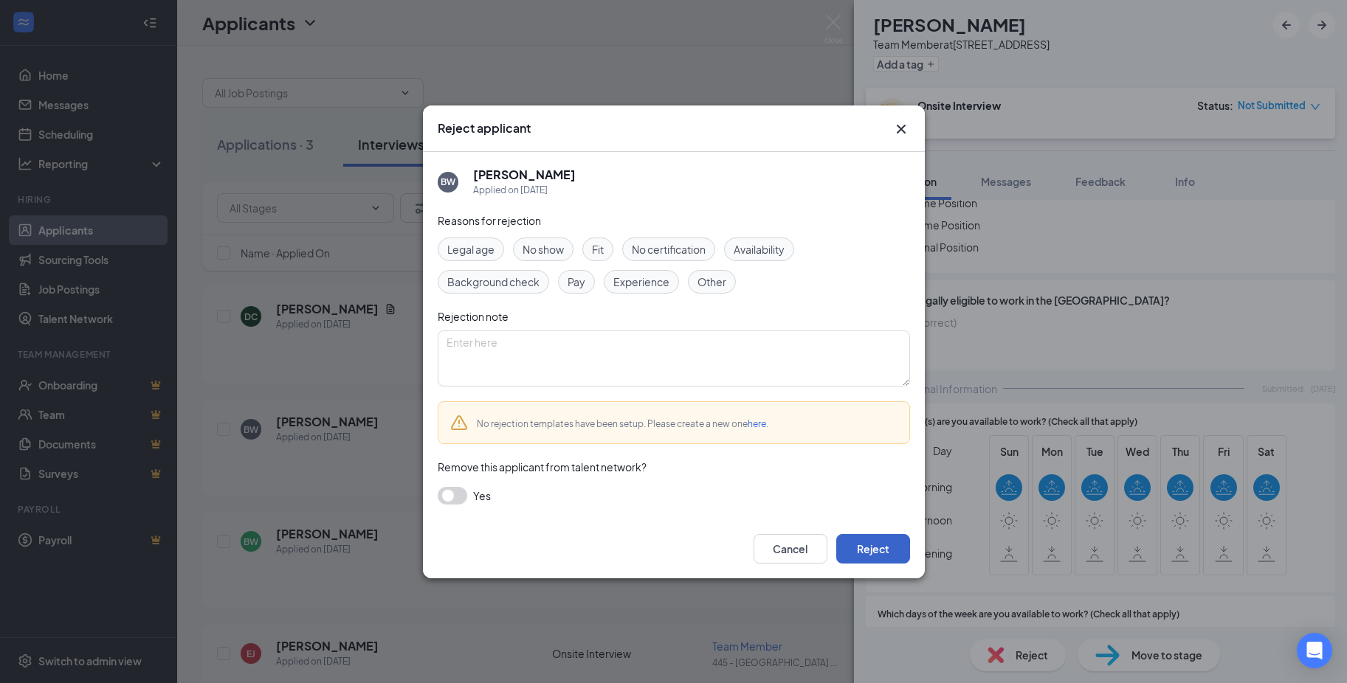
click at [872, 553] on button "Reject" at bounding box center [873, 549] width 74 height 30
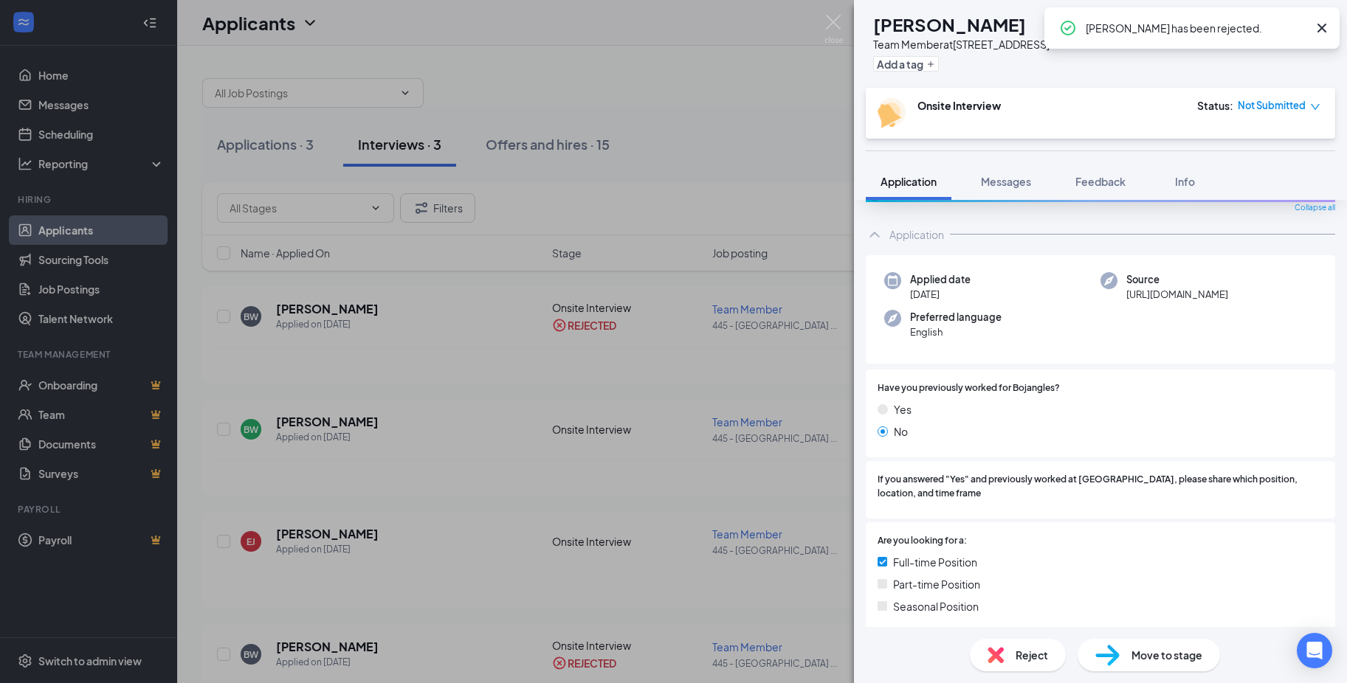
scroll to position [221, 0]
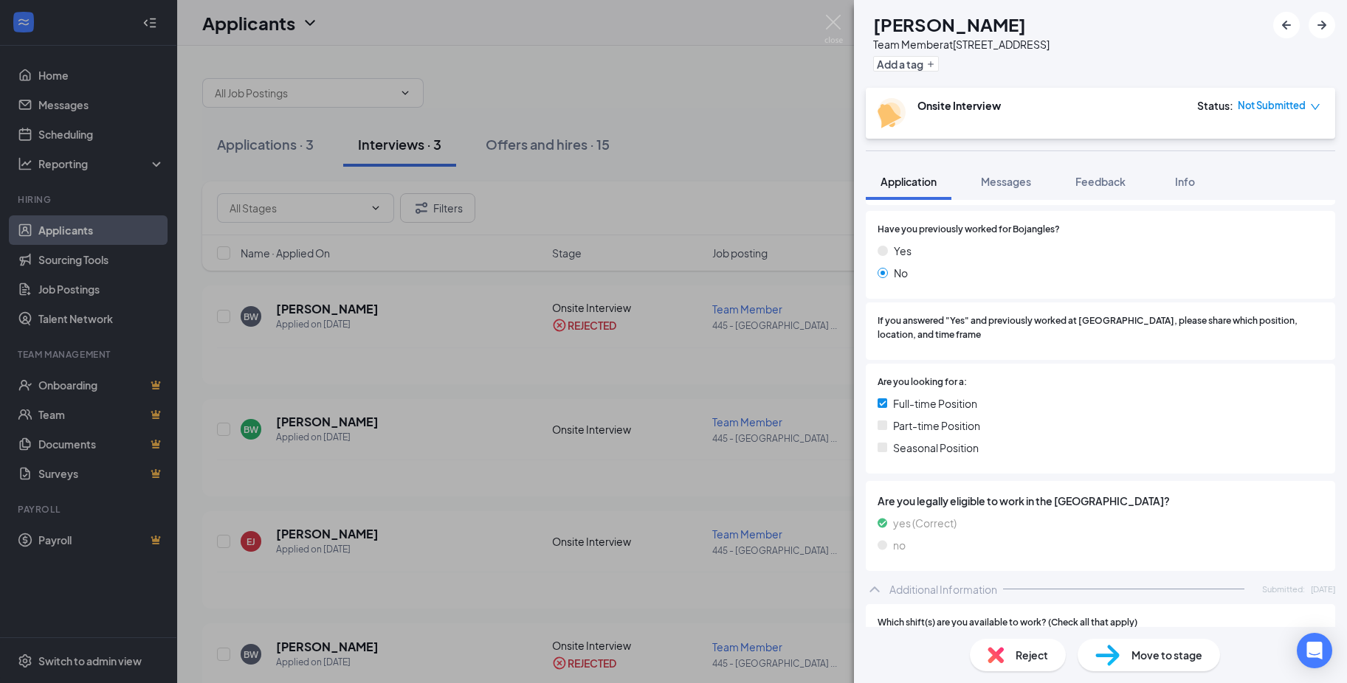
click at [1040, 657] on span "Reject" at bounding box center [1031, 655] width 32 height 16
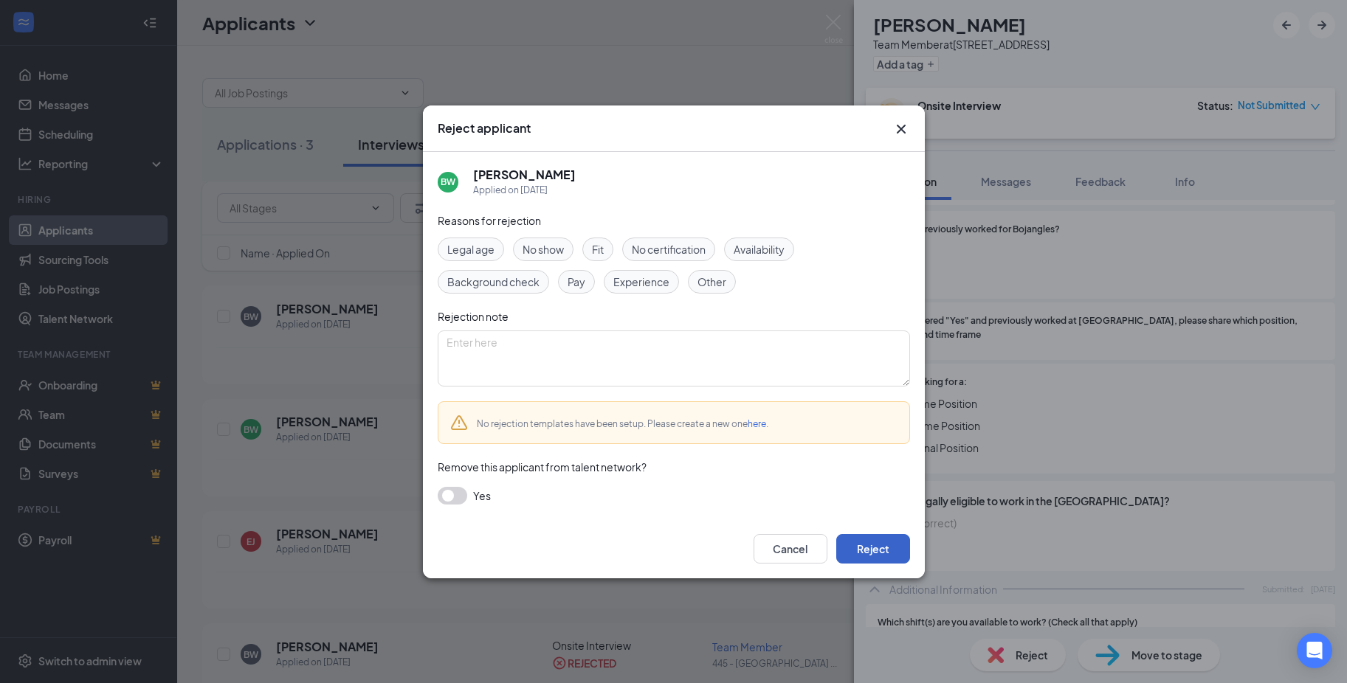
click at [883, 553] on button "Reject" at bounding box center [873, 549] width 74 height 30
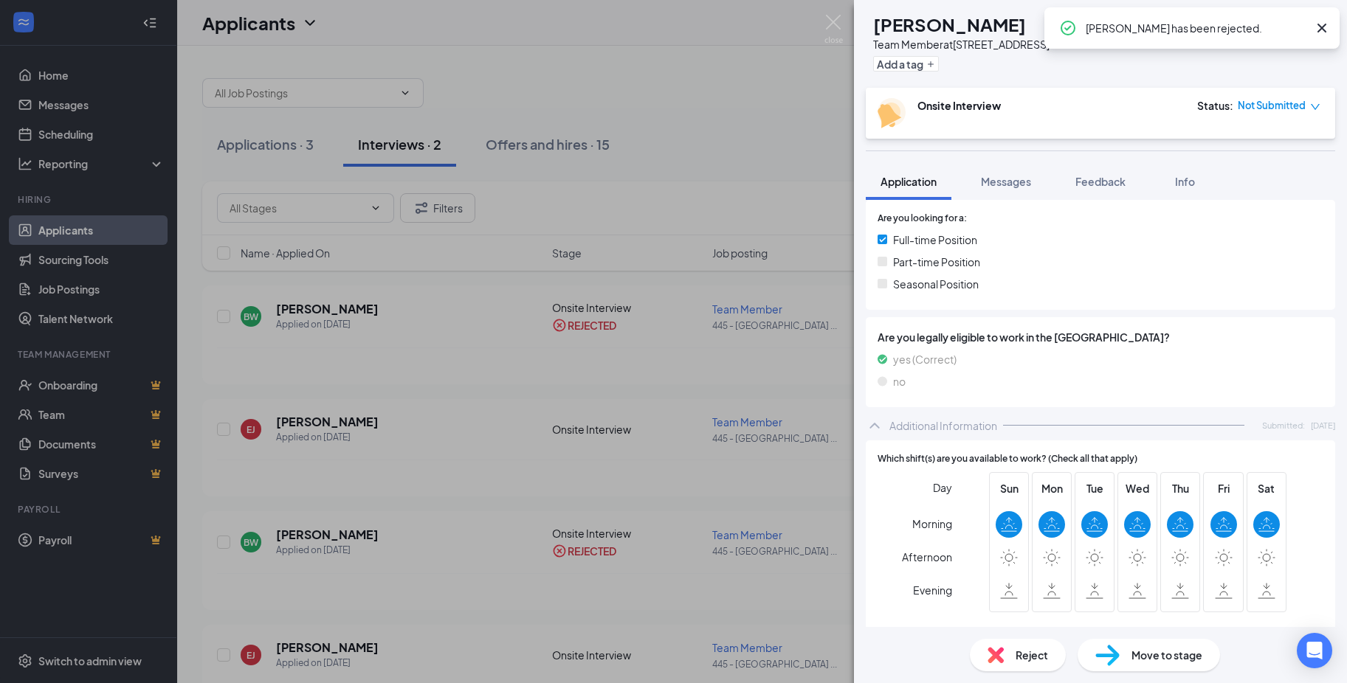
scroll to position [369, 0]
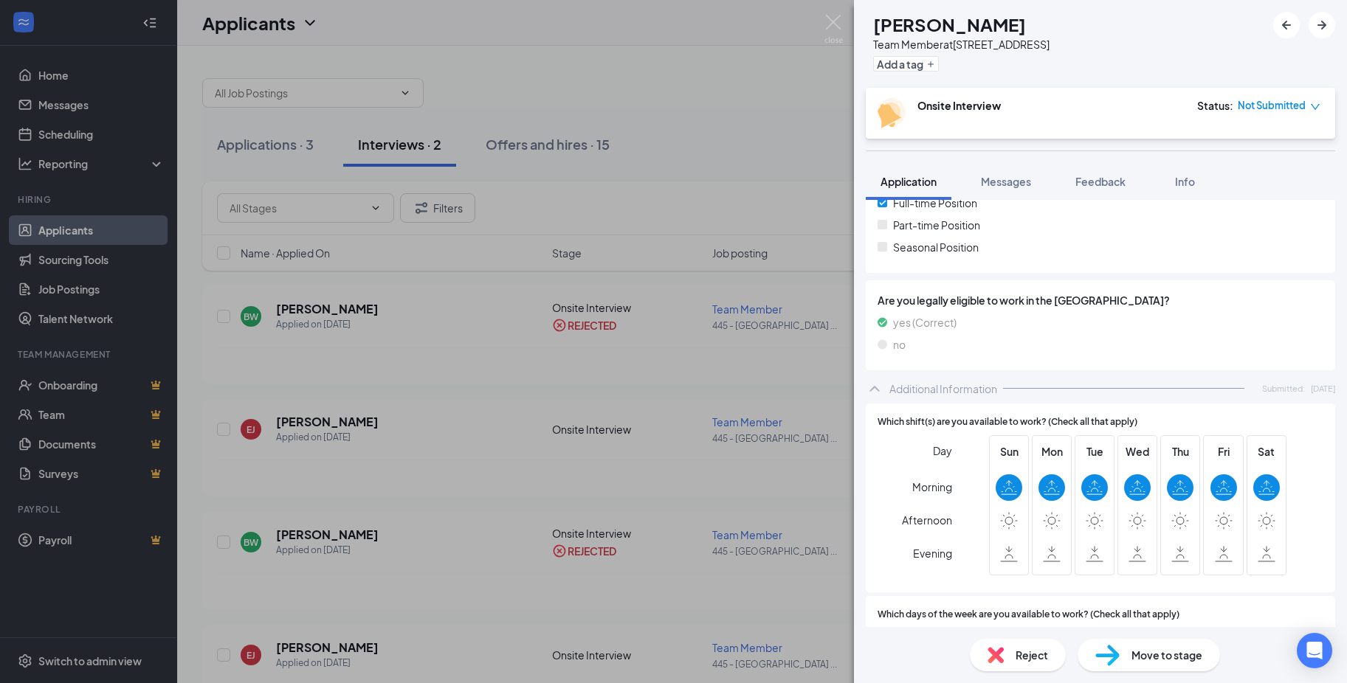
click at [1016, 654] on span "Reject" at bounding box center [1031, 655] width 32 height 16
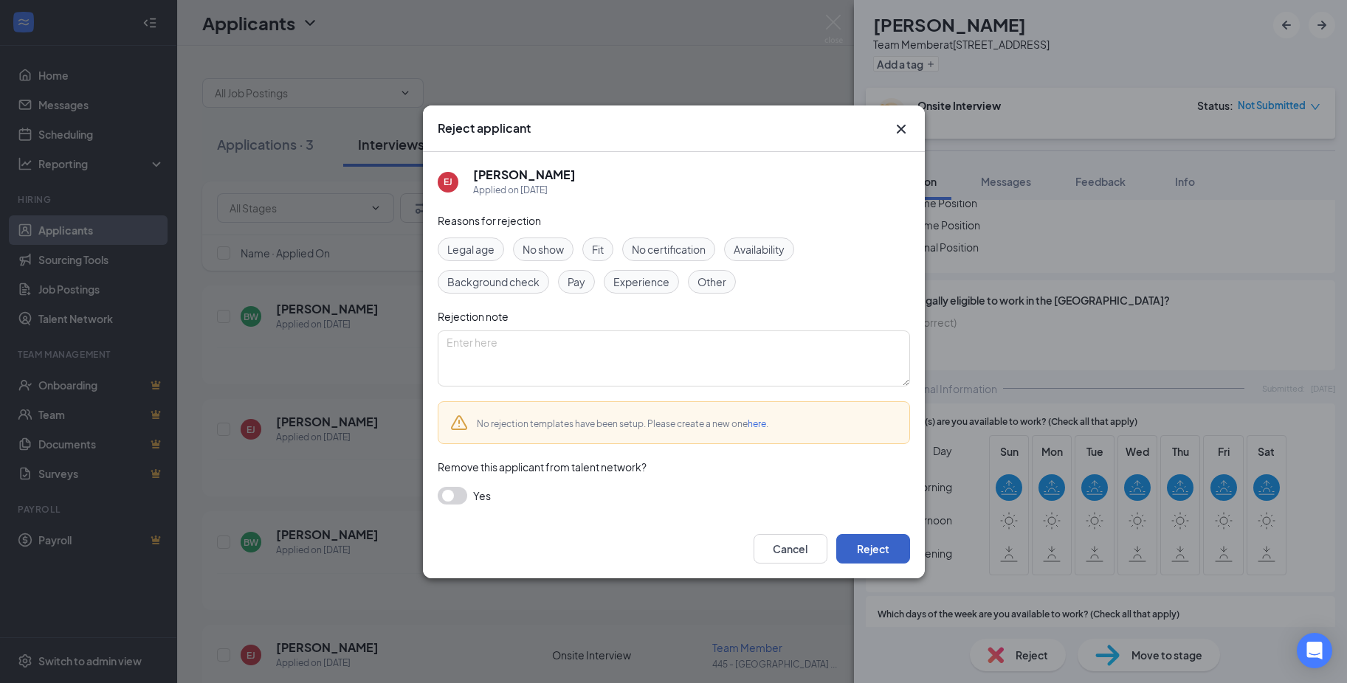
click at [874, 551] on button "Reject" at bounding box center [873, 549] width 74 height 30
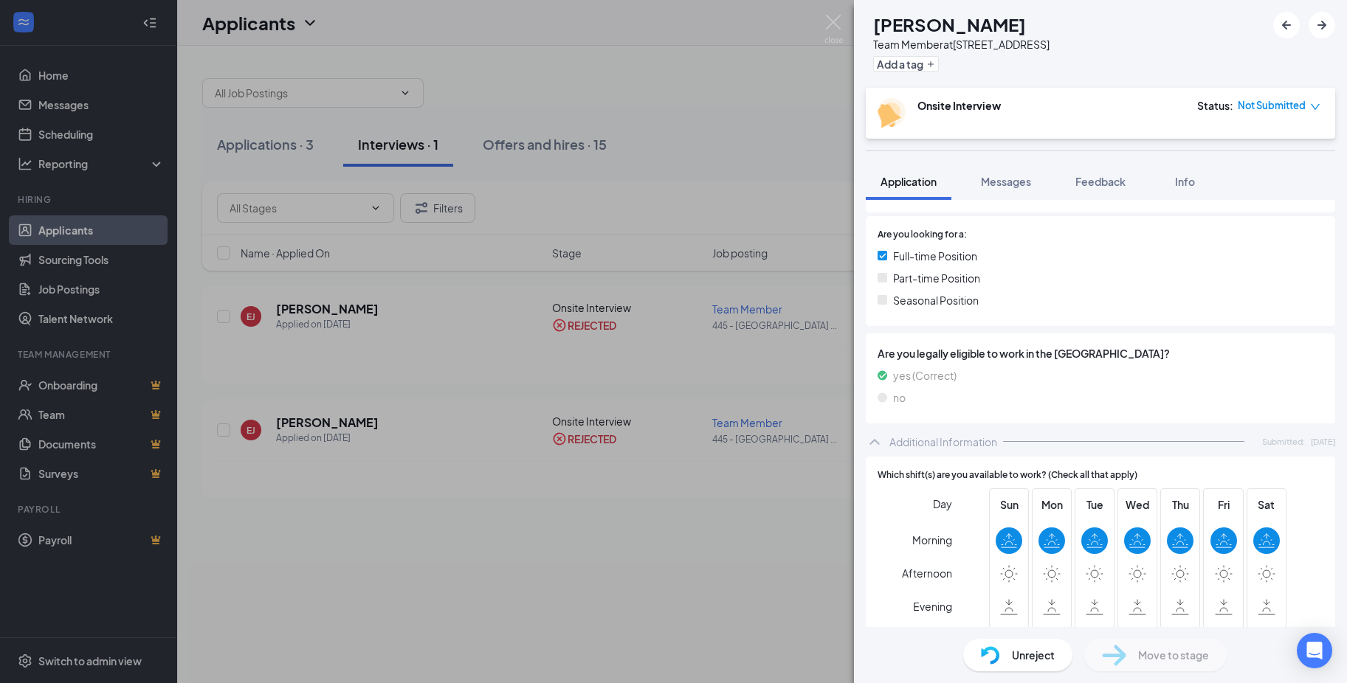
click at [818, 566] on div "BW [PERSON_NAME] Team Member at [STREET_ADDRESS] Add a tag Onsite Interview Sta…" at bounding box center [673, 341] width 1347 height 683
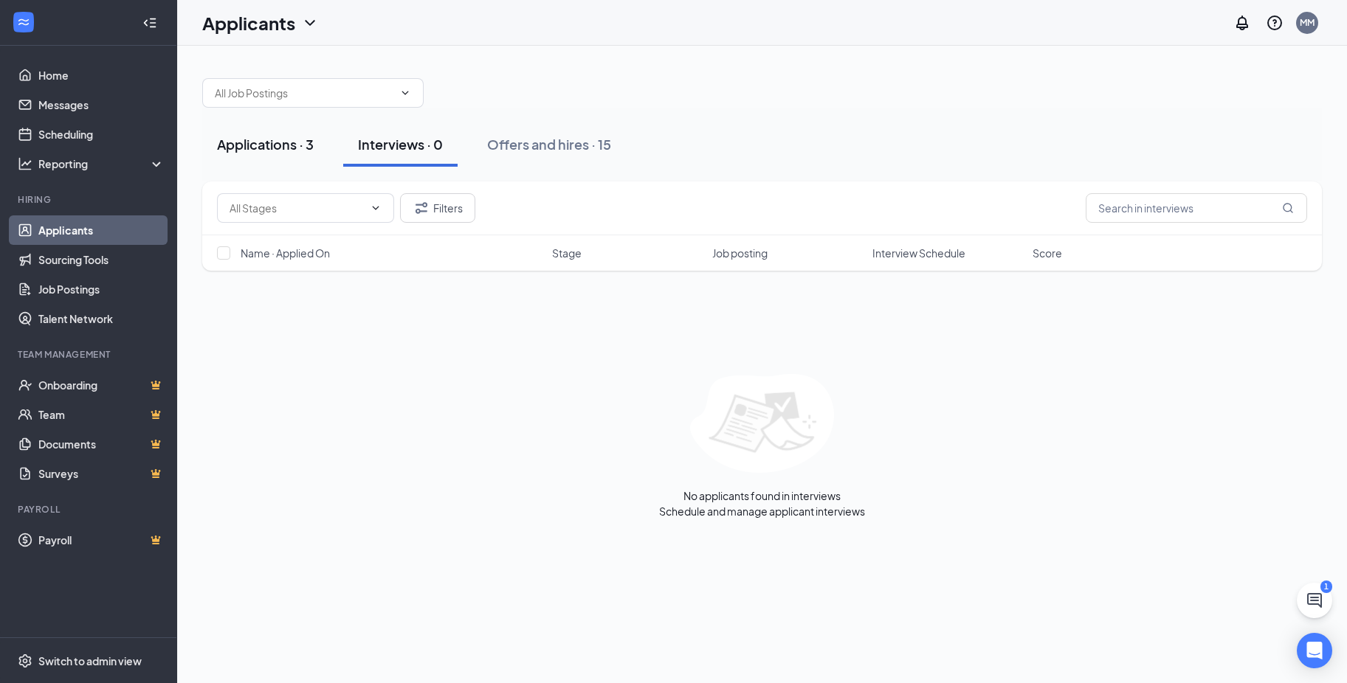
click at [260, 147] on div "Applications · 3" at bounding box center [265, 144] width 97 height 18
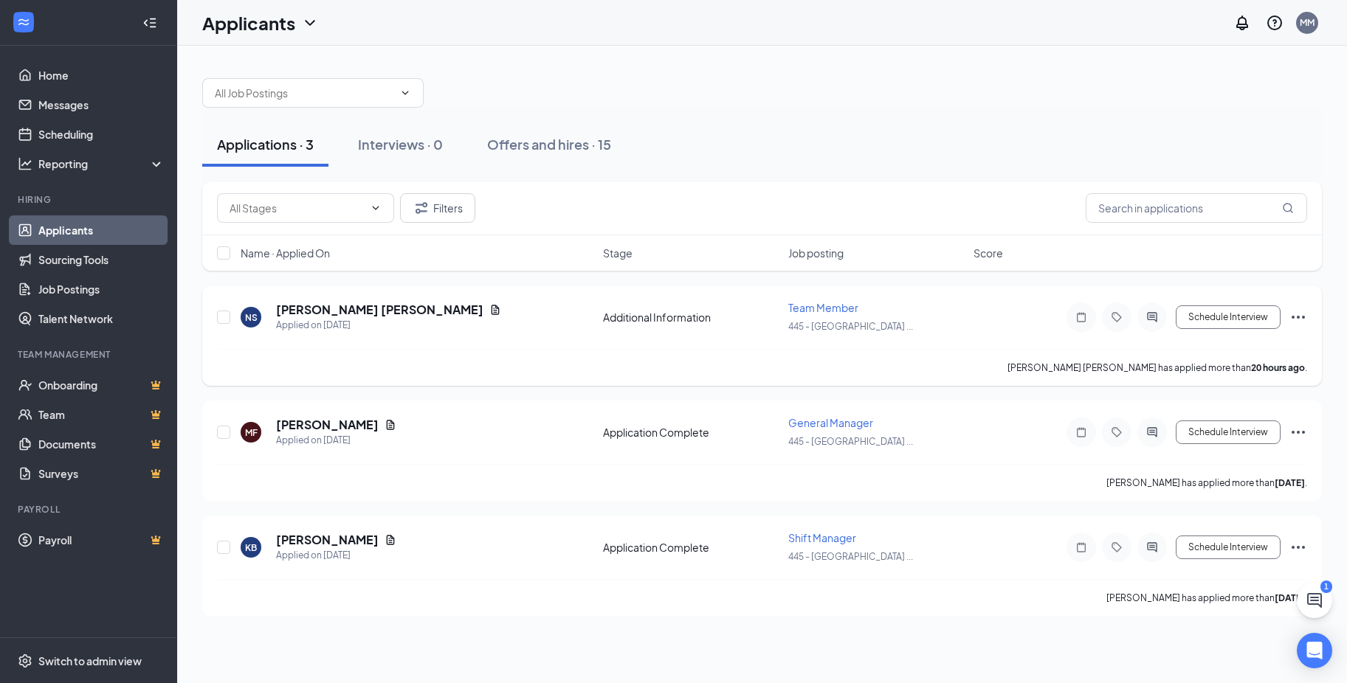
click at [252, 323] on div "NS" at bounding box center [251, 317] width 13 height 13
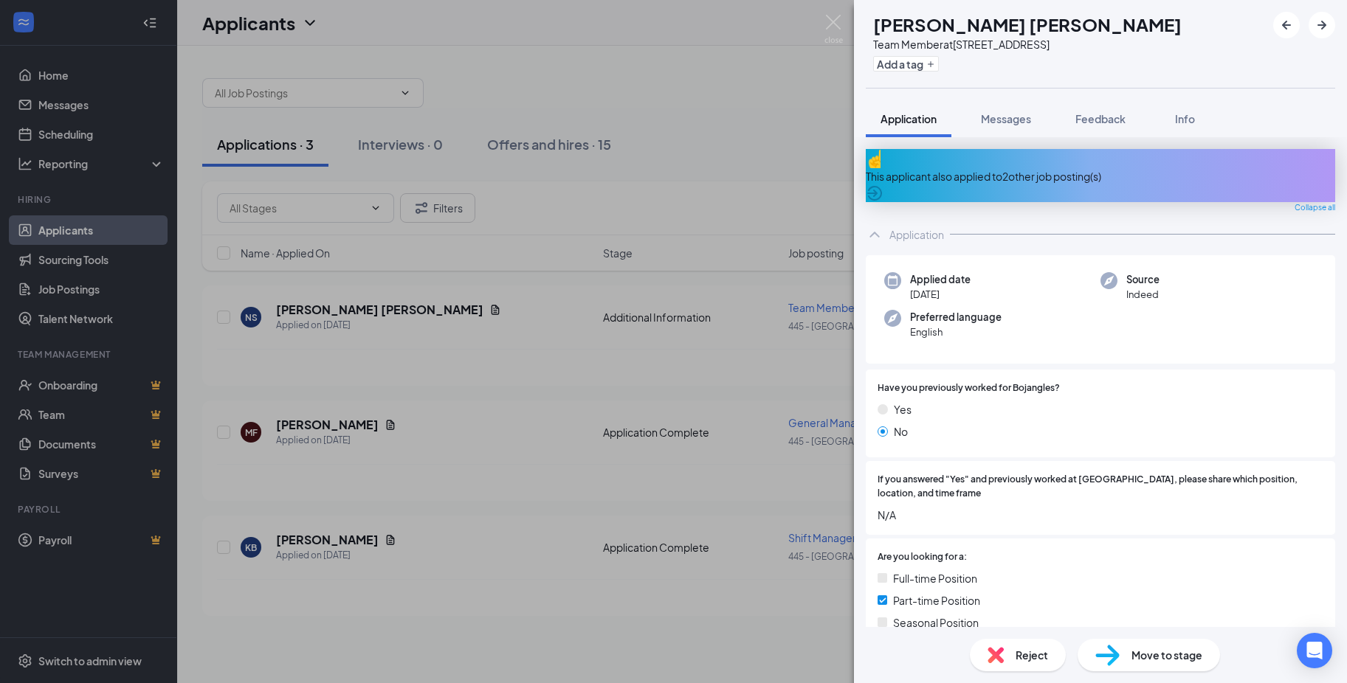
click at [922, 168] on div "This applicant also applied to 2 other job posting(s)" at bounding box center [1100, 176] width 469 height 16
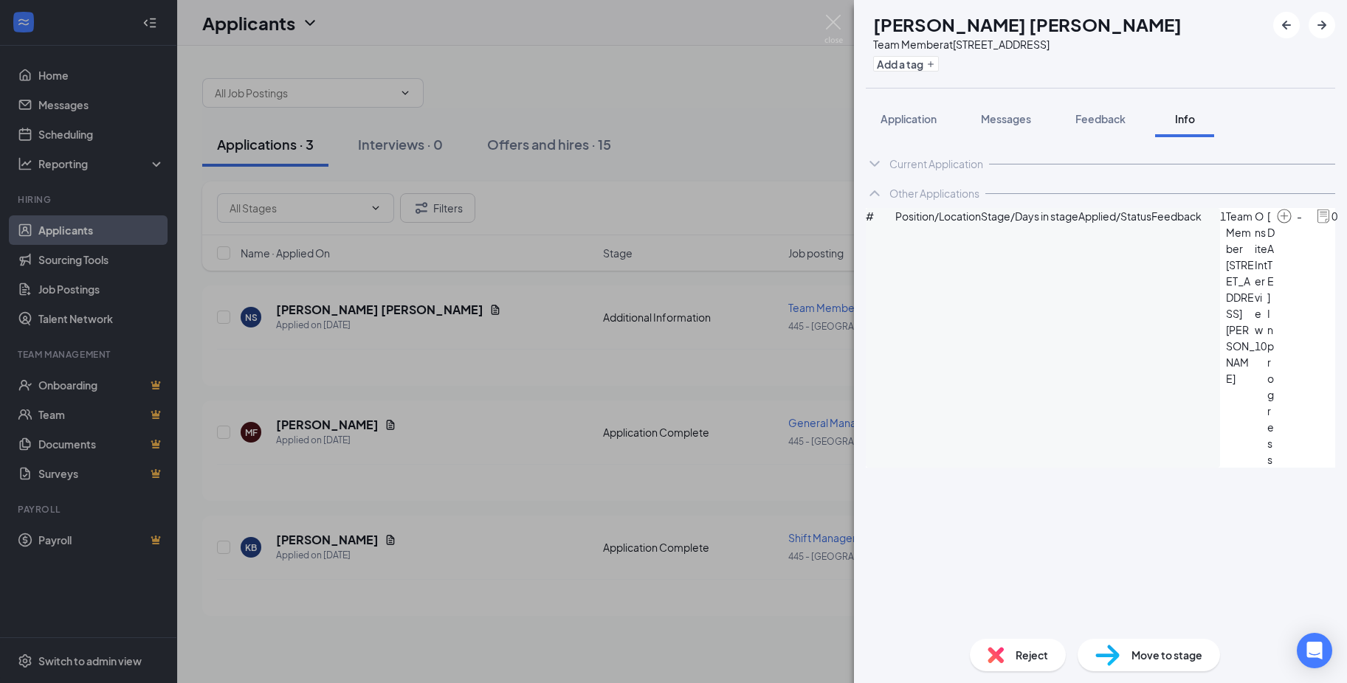
click at [1023, 362] on div "Current Application Applied date [DATE] Source Indeed Preferred language Englis…" at bounding box center [1100, 382] width 493 height 490
click at [900, 111] on button "Application" at bounding box center [909, 118] width 86 height 37
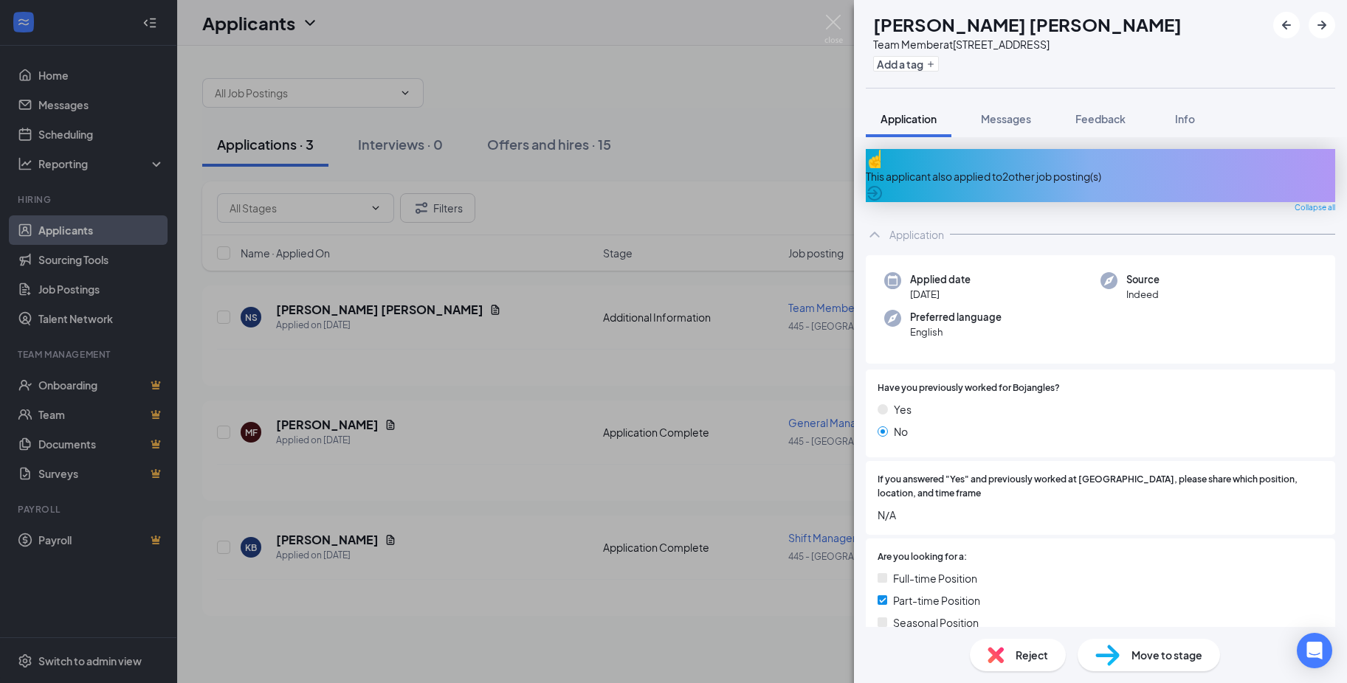
click at [787, 148] on div "[PERSON_NAME] Team Member at [STREET_ADDRESS] Add a tag Application Messages Fe…" at bounding box center [673, 341] width 1347 height 683
